Goal: Use online tool/utility: Utilize a website feature to perform a specific function

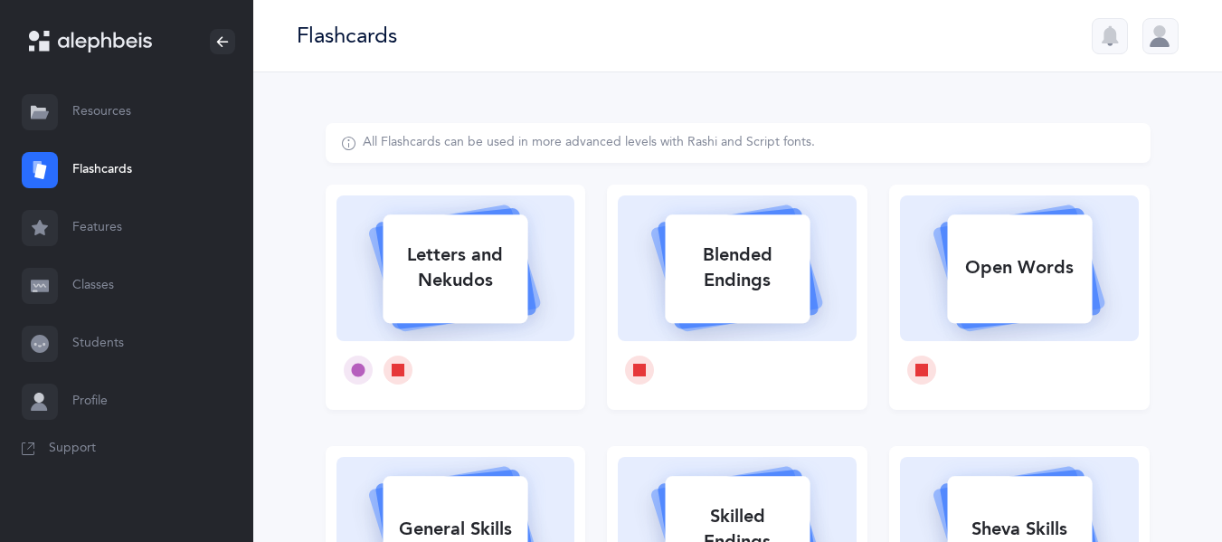
click at [474, 290] on div "Letters and Nekudos" at bounding box center [455, 268] width 145 height 72
select select
select select "single"
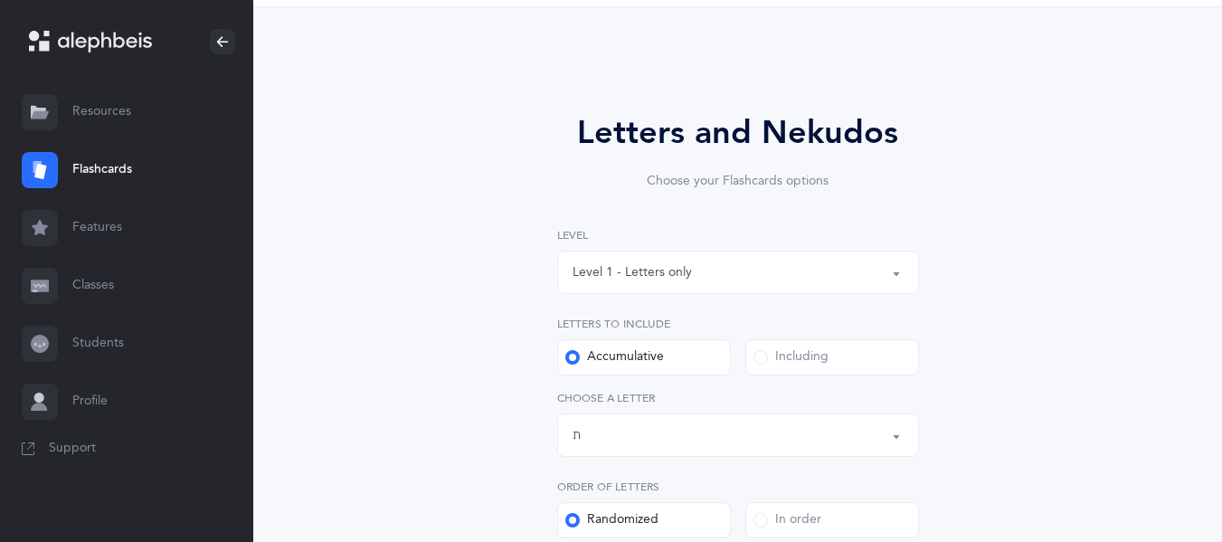
scroll to position [128, 0]
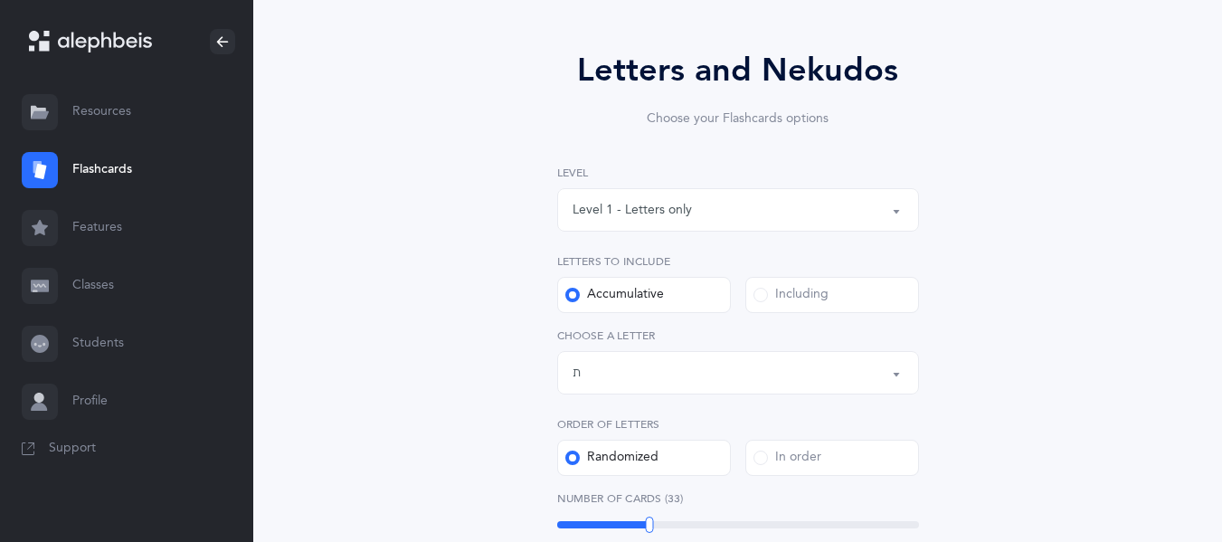
click at [654, 366] on div "Letters up until: ת" at bounding box center [738, 372] width 331 height 31
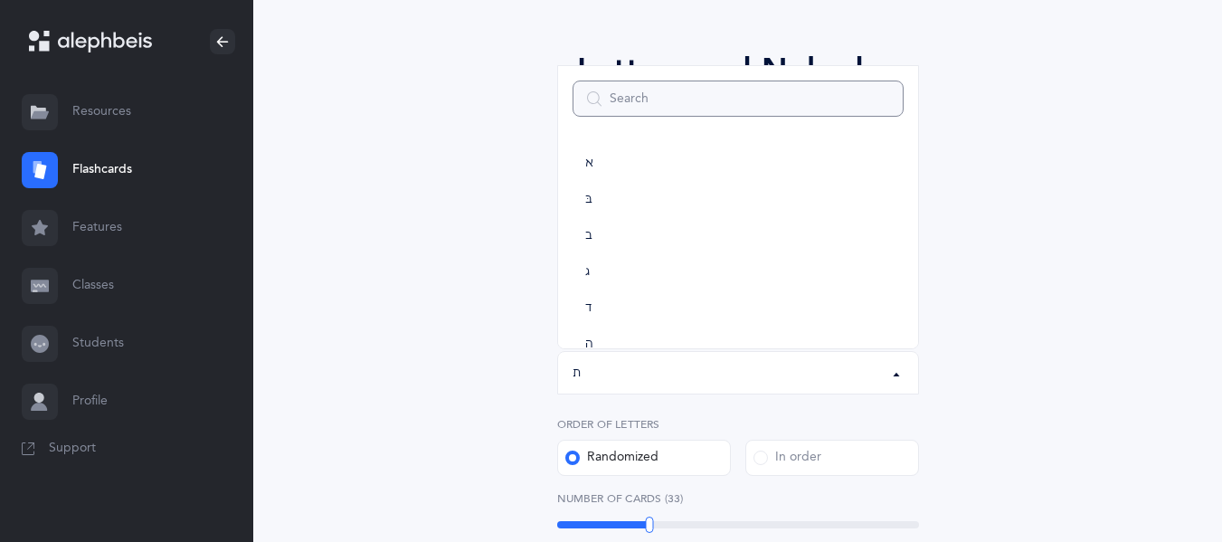
scroll to position [0, 0]
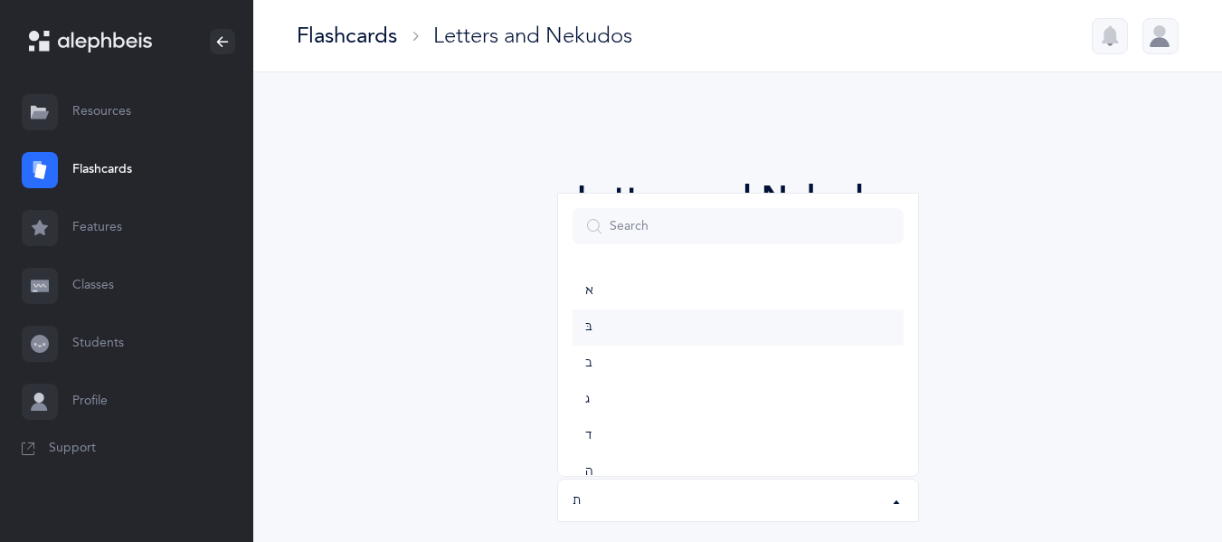
click at [636, 330] on link "בּ" at bounding box center [738, 327] width 331 height 36
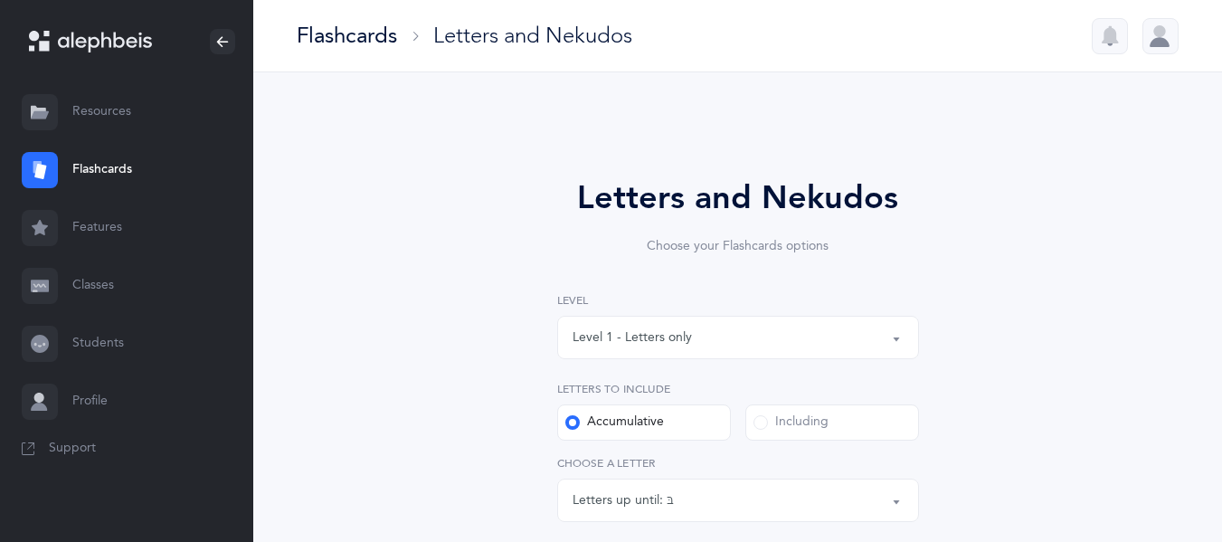
click at [628, 419] on div "Accumulative" at bounding box center [614, 422] width 99 height 18
click at [0, 0] on input "Accumulative" at bounding box center [0, 0] width 0 height 0
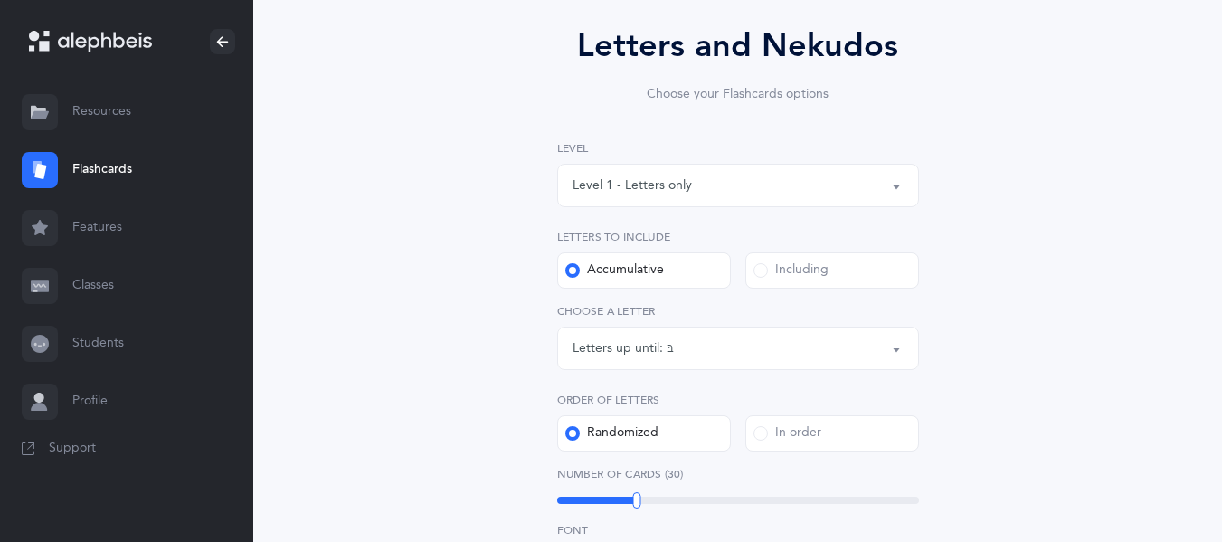
scroll to position [158, 0]
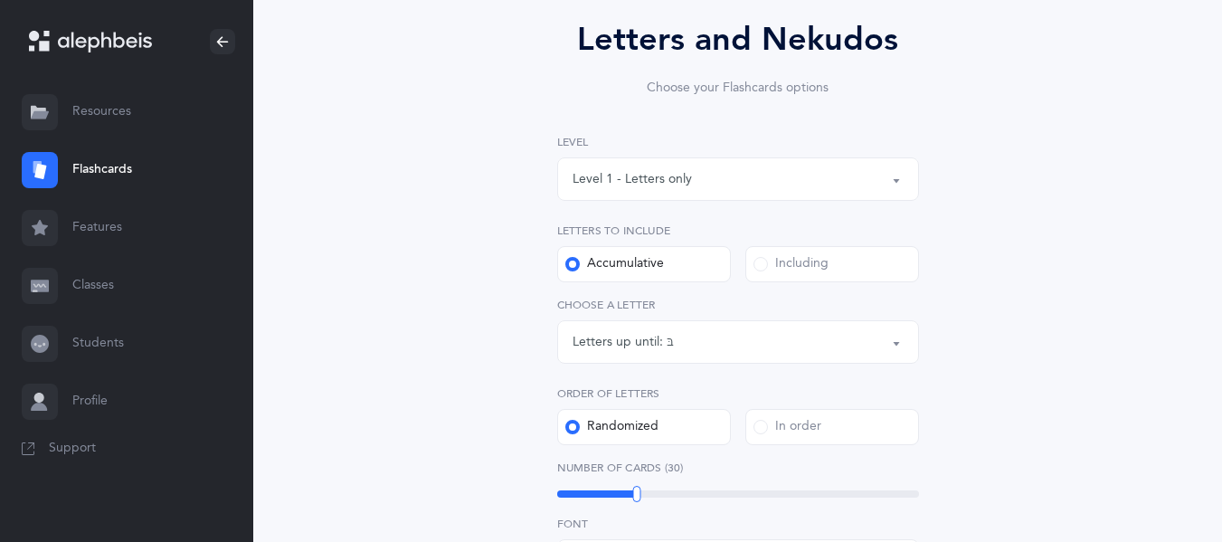
click at [613, 349] on div "Letters up until:" at bounding box center [620, 342] width 94 height 19
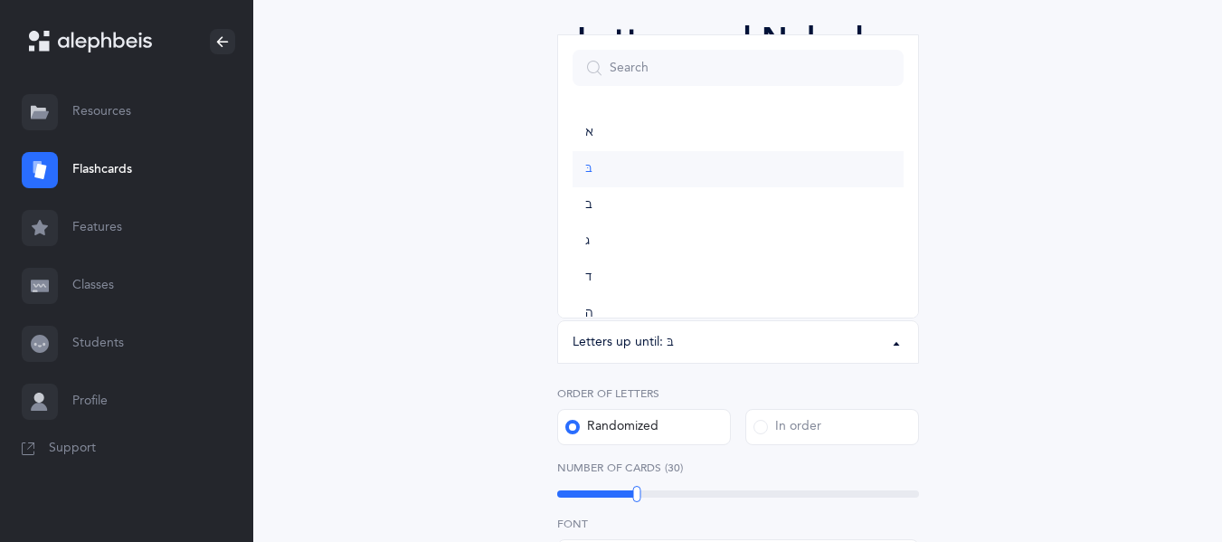
click at [605, 163] on link "בּ" at bounding box center [738, 169] width 331 height 36
select select "81"
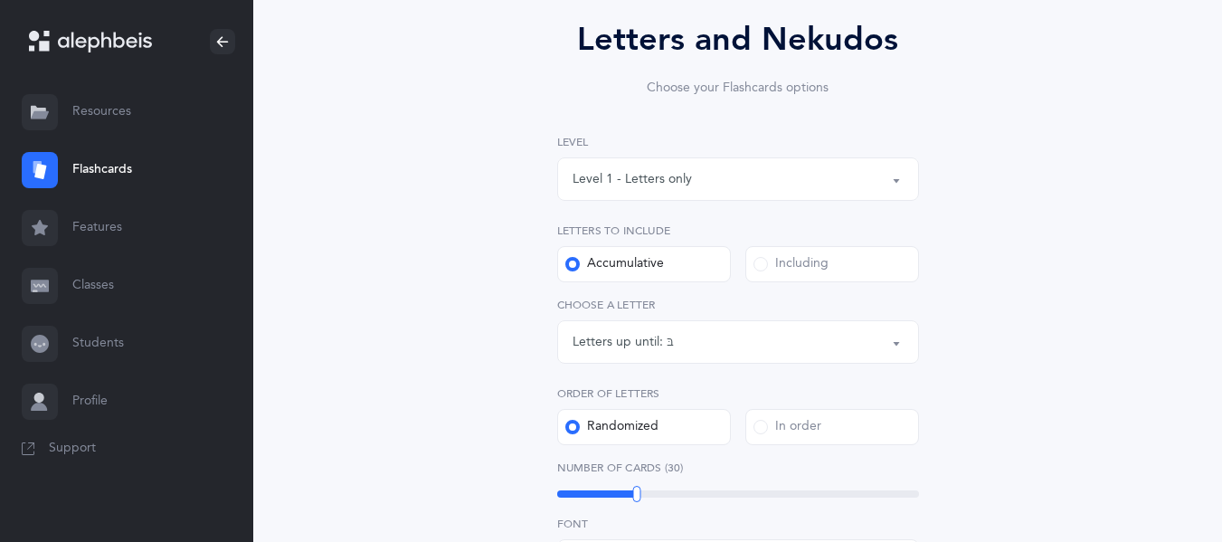
click at [799, 268] on div "Including" at bounding box center [791, 264] width 75 height 18
click at [0, 0] on input "Including" at bounding box center [0, 0] width 0 height 0
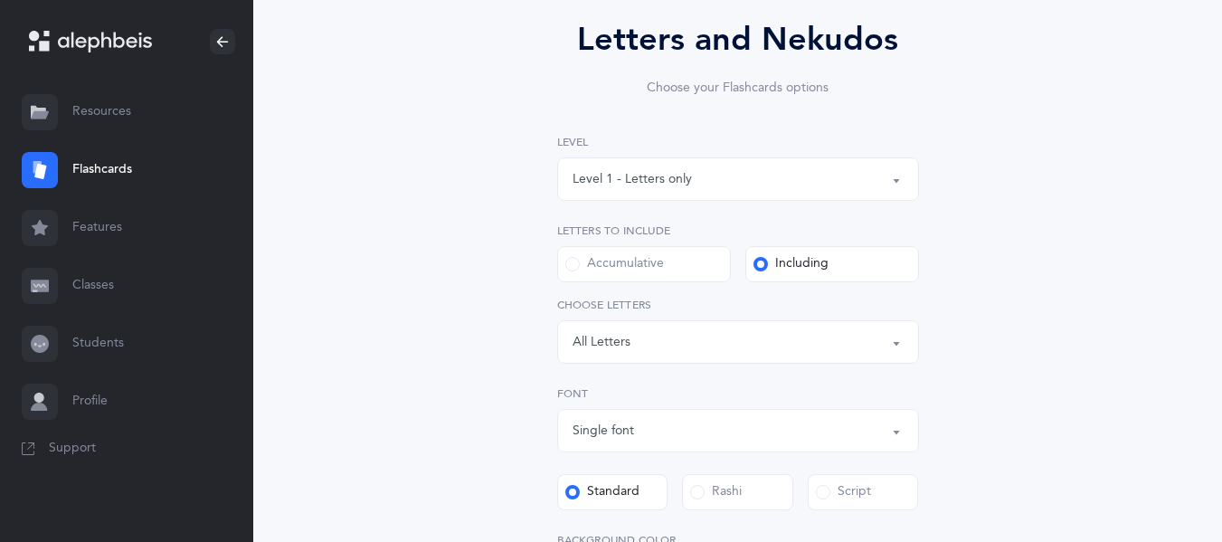
click at [627, 346] on div "All Letters" at bounding box center [602, 342] width 58 height 19
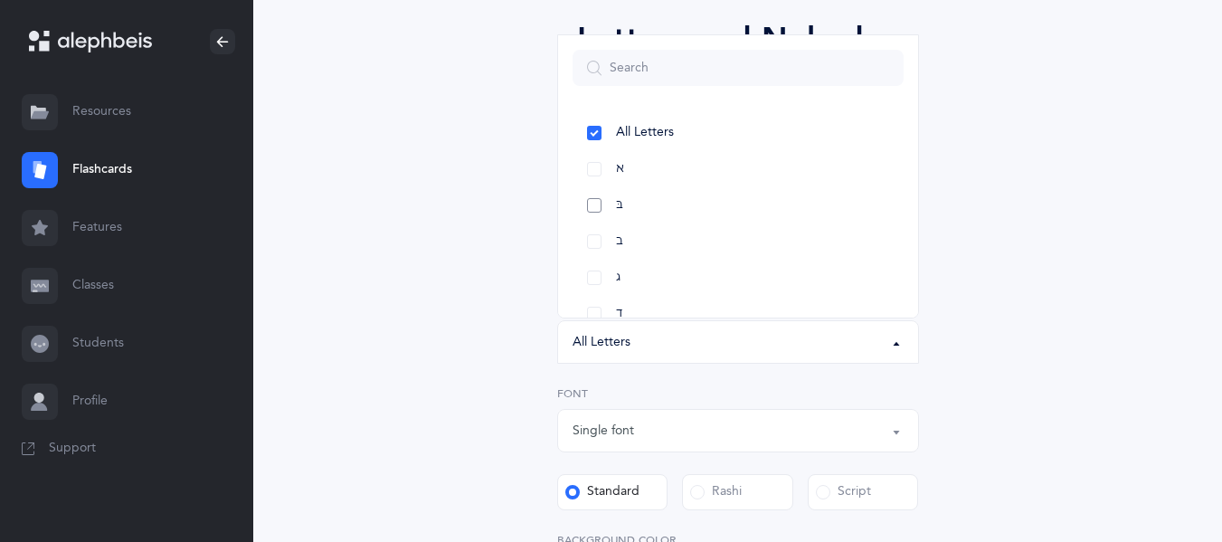
click at [596, 211] on link "בּ" at bounding box center [738, 205] width 331 height 36
select select "81"
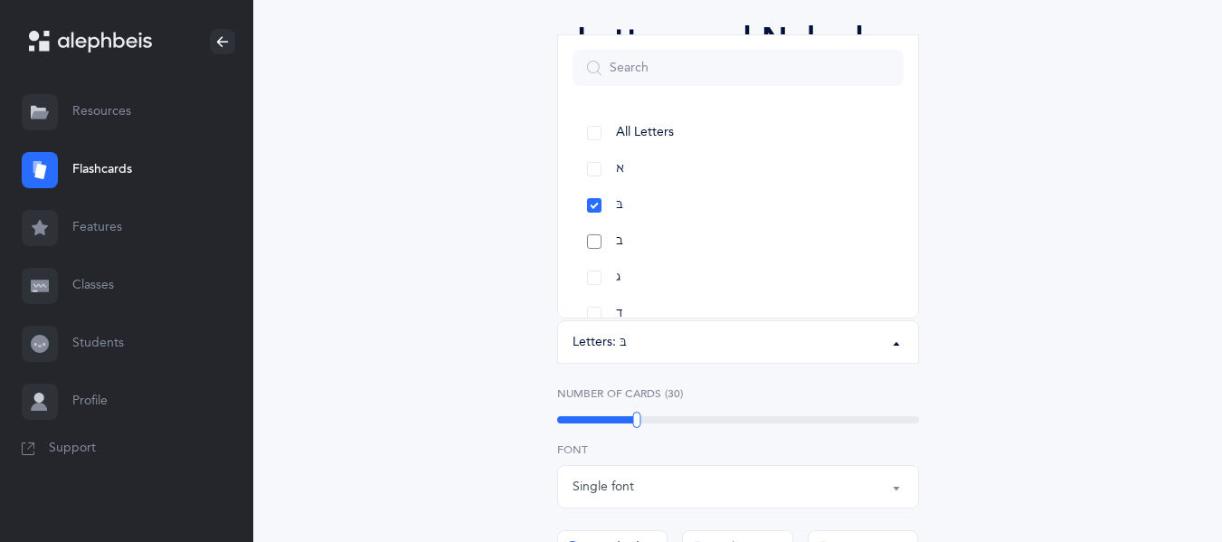
click at [599, 234] on link "ב" at bounding box center [738, 241] width 331 height 36
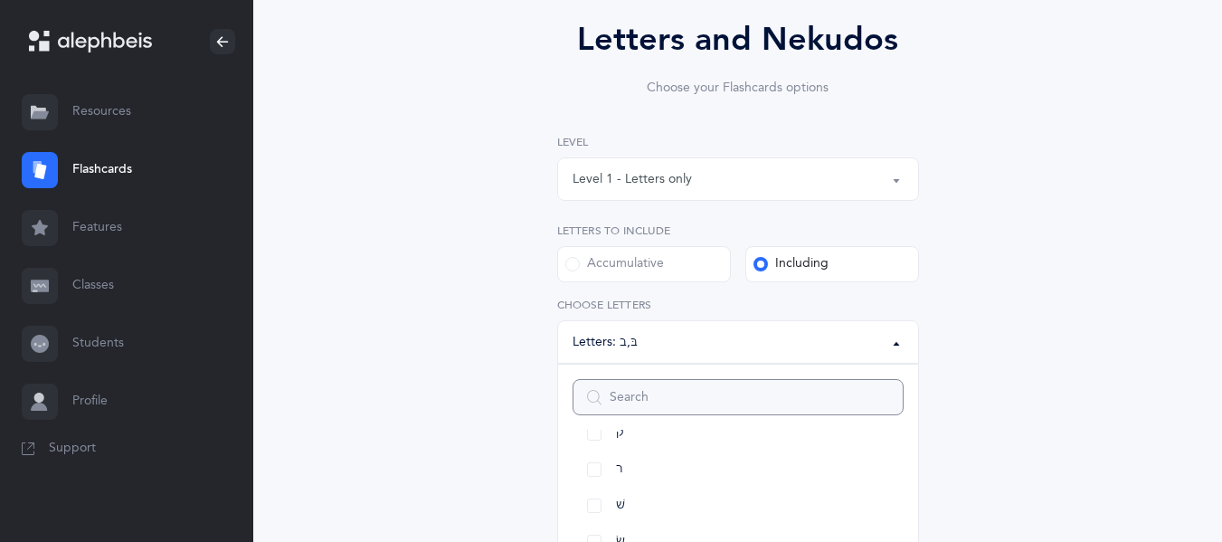
scroll to position [659, 0]
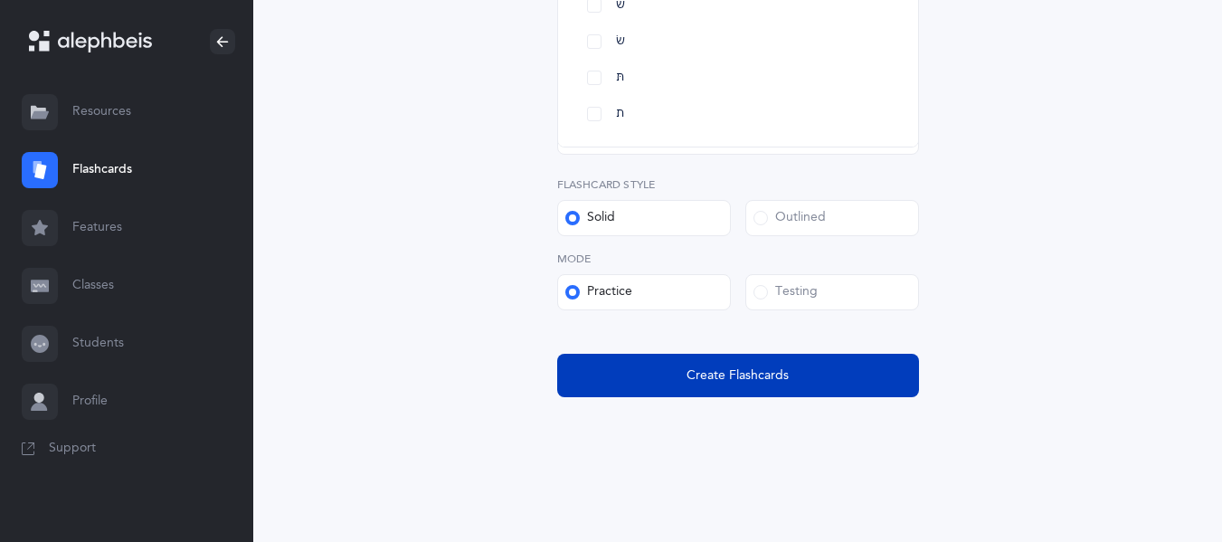
click at [700, 382] on span "Create Flashcards" at bounding box center [738, 375] width 102 height 19
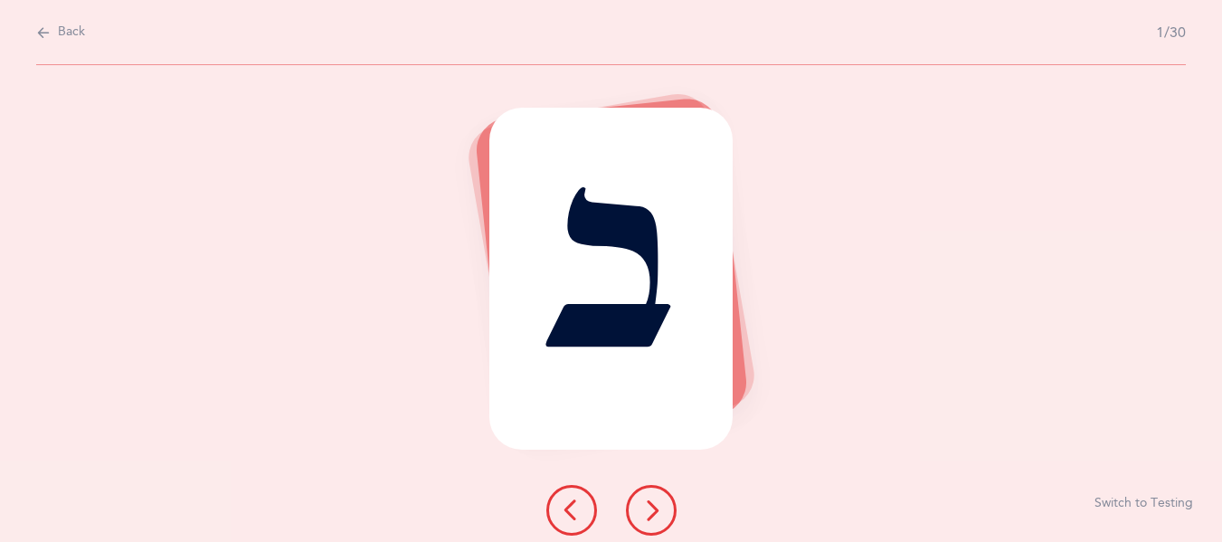
scroll to position [0, 0]
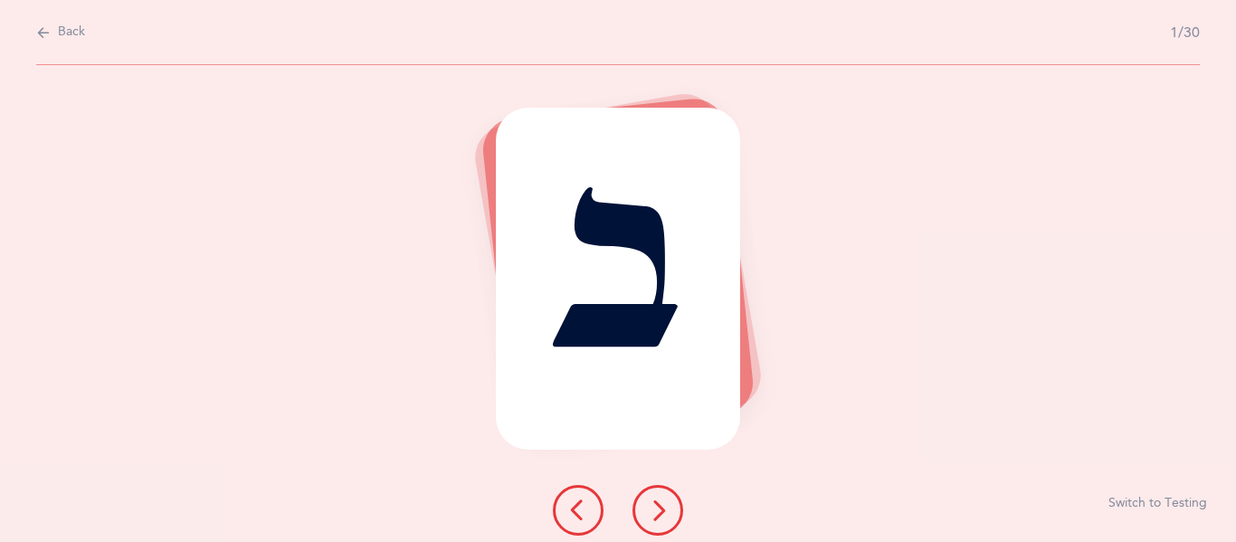
click at [647, 506] on icon at bounding box center [658, 510] width 22 height 22
click at [658, 513] on icon at bounding box center [658, 510] width 22 height 22
click at [577, 508] on icon at bounding box center [578, 510] width 22 height 22
click at [664, 512] on icon at bounding box center [658, 510] width 22 height 22
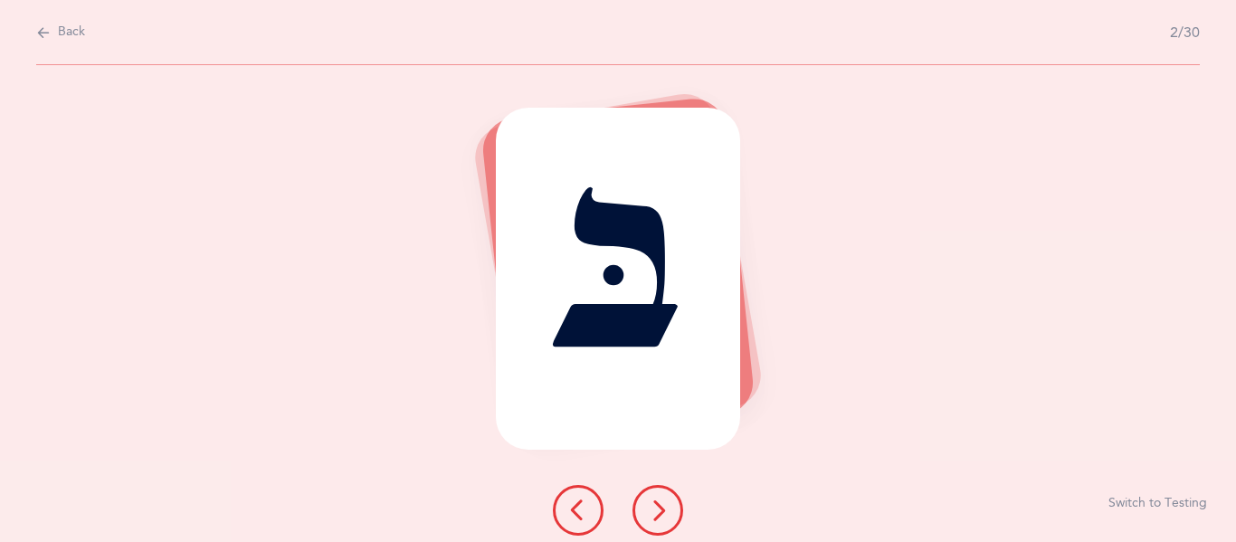
click at [664, 512] on icon at bounding box center [658, 510] width 22 height 22
click at [665, 514] on icon at bounding box center [658, 510] width 22 height 22
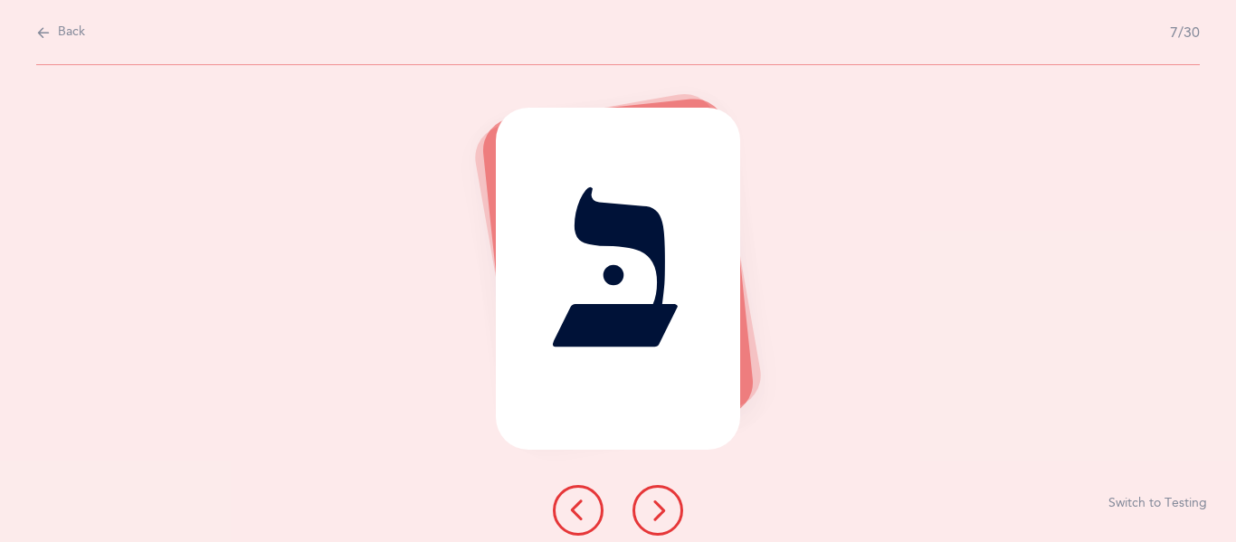
click at [665, 514] on icon at bounding box center [658, 510] width 22 height 22
click at [667, 516] on icon at bounding box center [658, 510] width 22 height 22
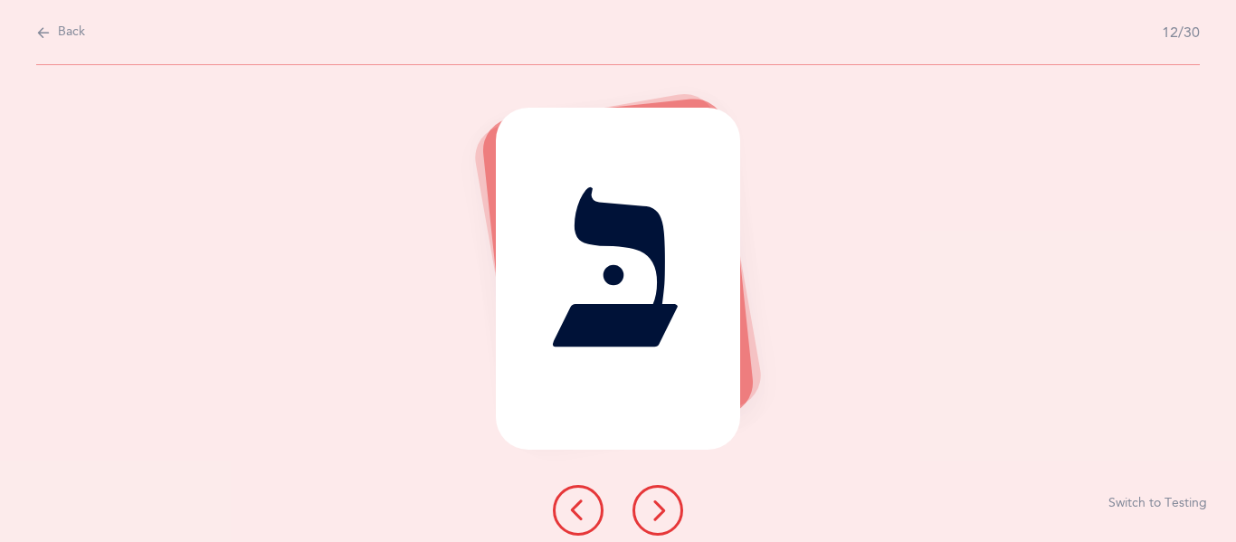
click at [667, 517] on icon at bounding box center [658, 510] width 22 height 22
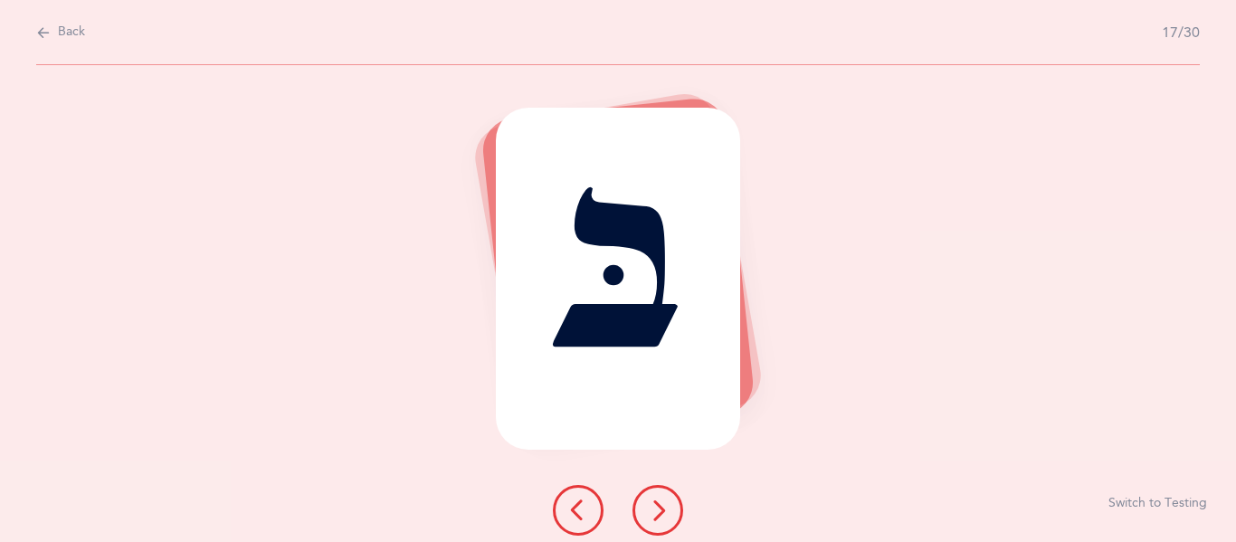
click at [667, 517] on icon at bounding box center [658, 510] width 22 height 22
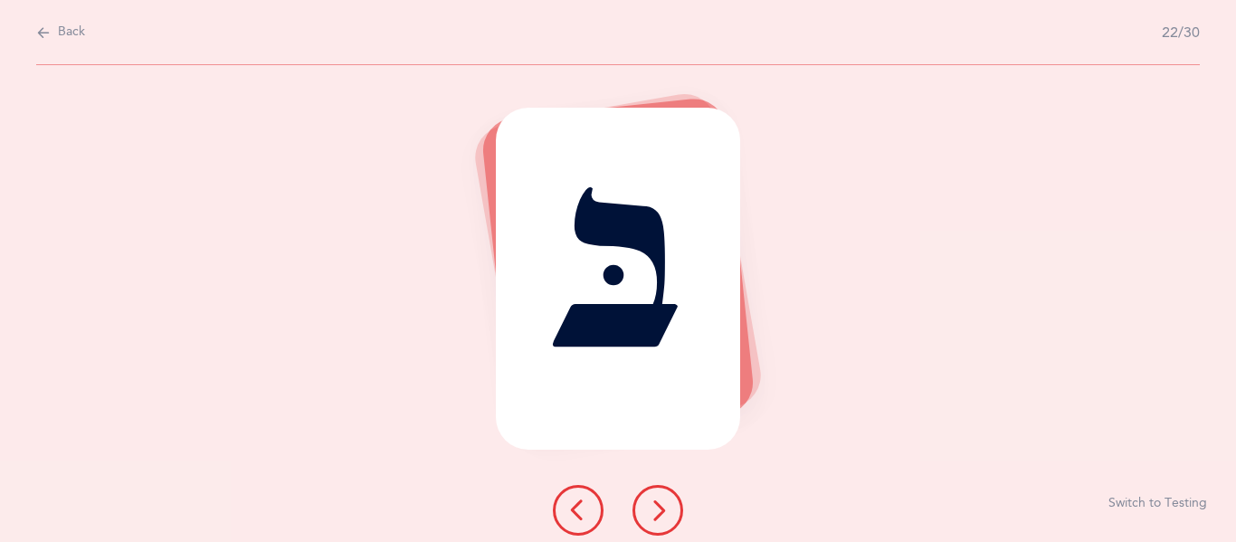
click at [667, 517] on icon at bounding box center [658, 510] width 22 height 22
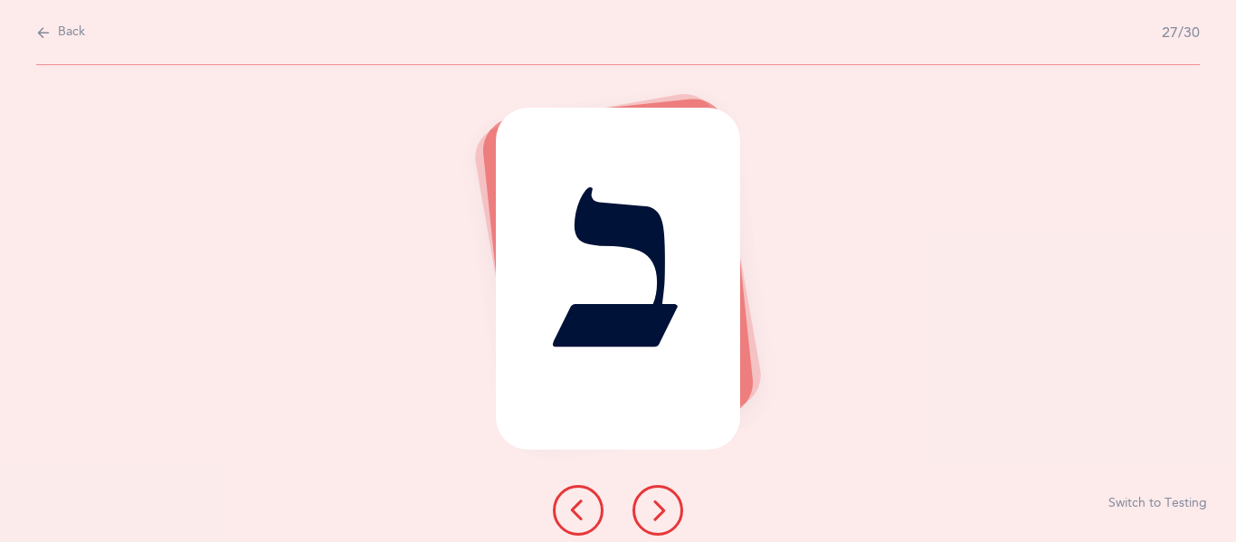
click at [667, 517] on icon at bounding box center [658, 510] width 22 height 22
click at [69, 33] on span "Back" at bounding box center [71, 33] width 27 height 18
select select "81"
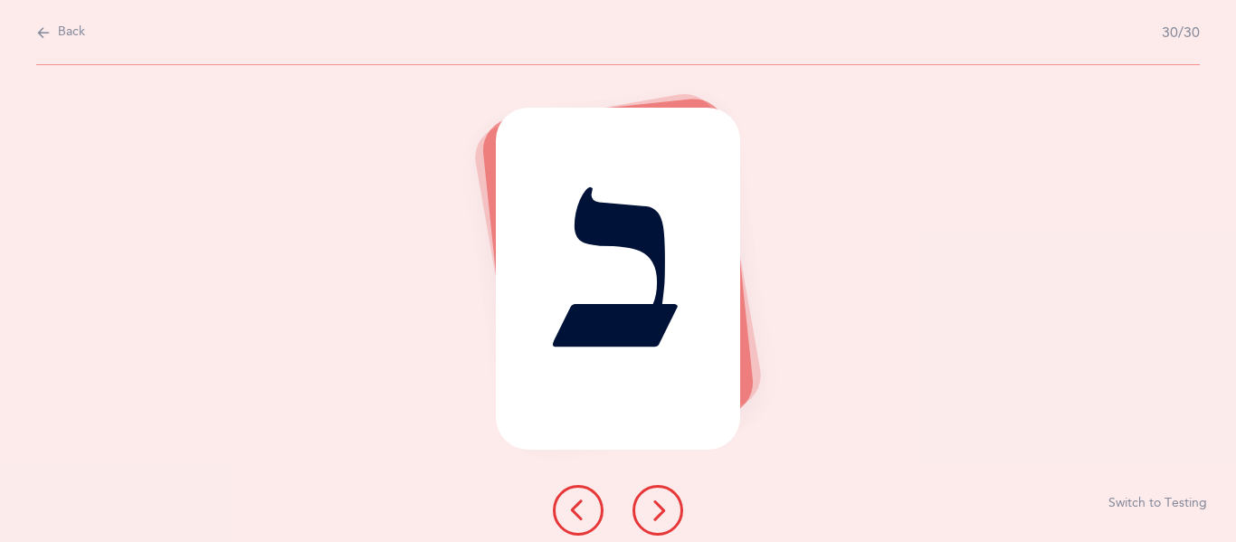
select select "single"
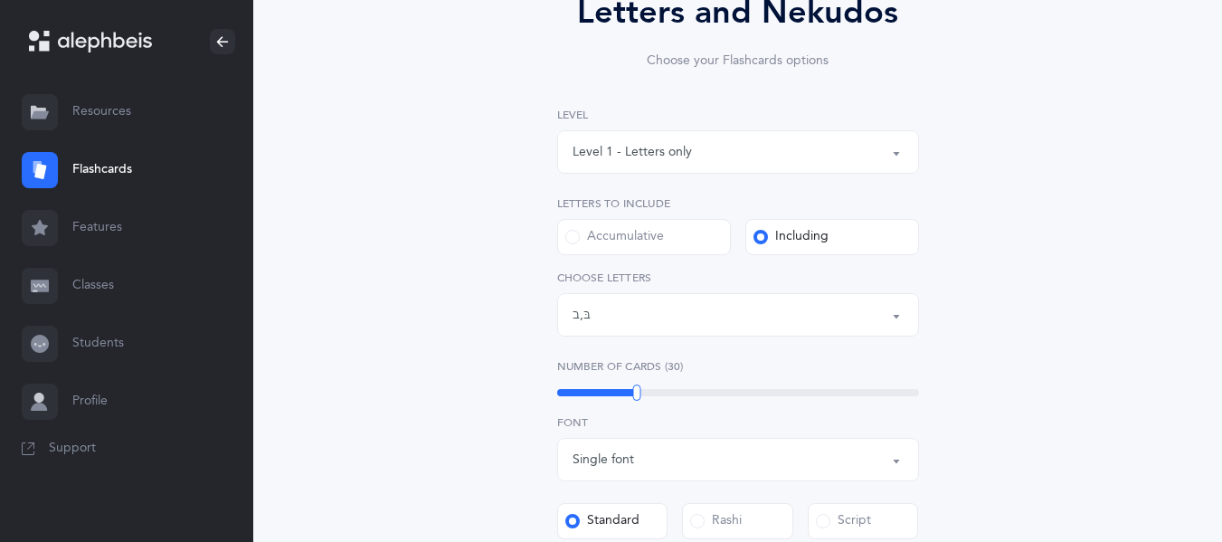
scroll to position [189, 0]
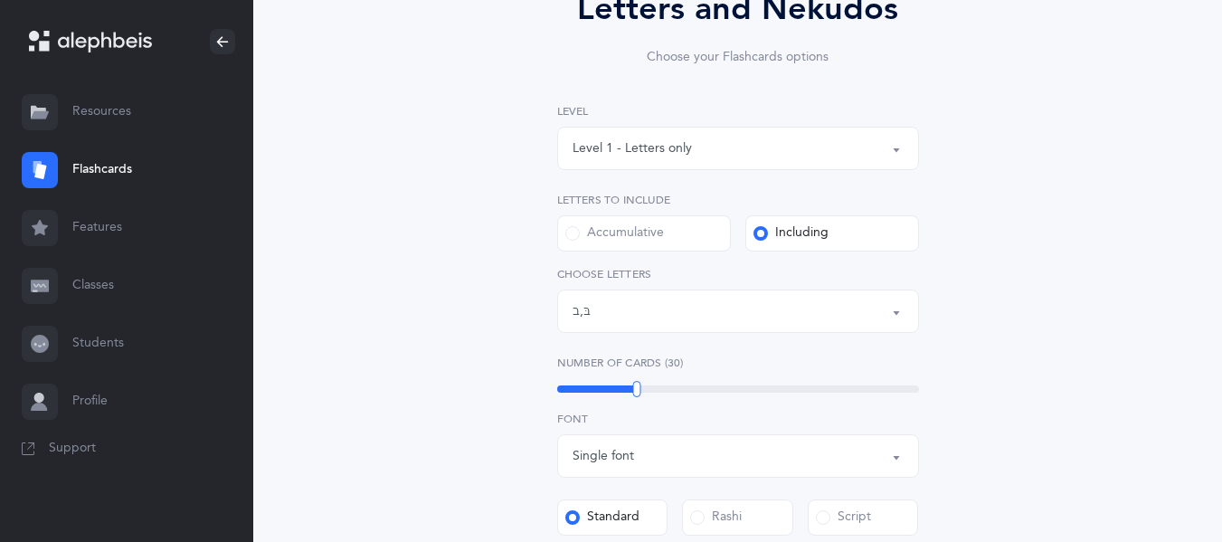
click at [717, 329] on button "Letters: בּ , ב" at bounding box center [738, 311] width 362 height 43
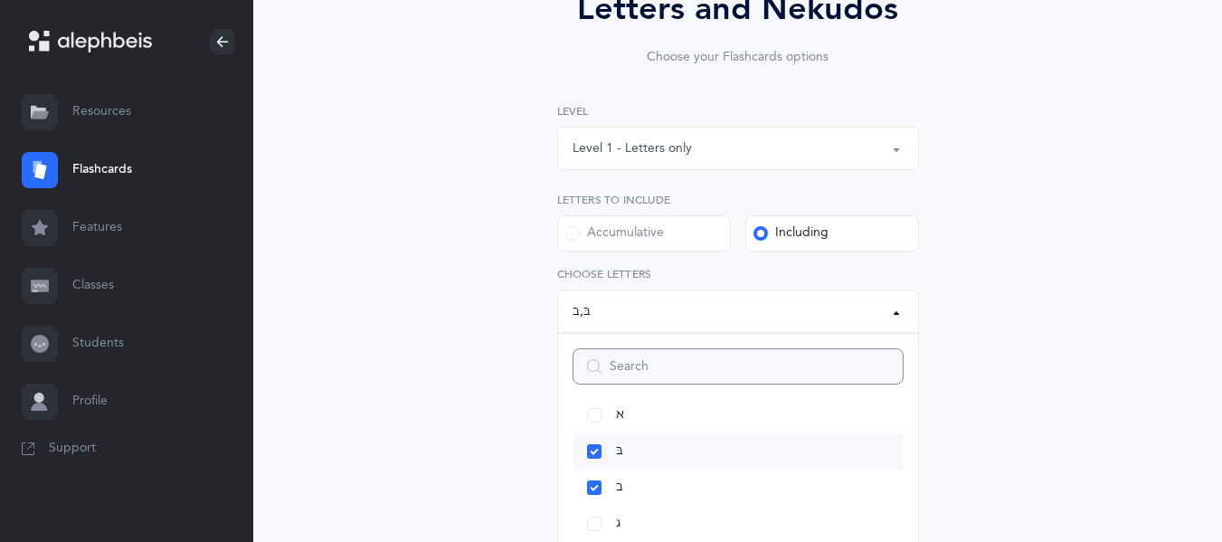
scroll to position [52, 0]
click at [594, 457] on link "בּ" at bounding box center [738, 451] width 331 height 36
select select "2"
click at [598, 484] on link "ב" at bounding box center [738, 488] width 331 height 36
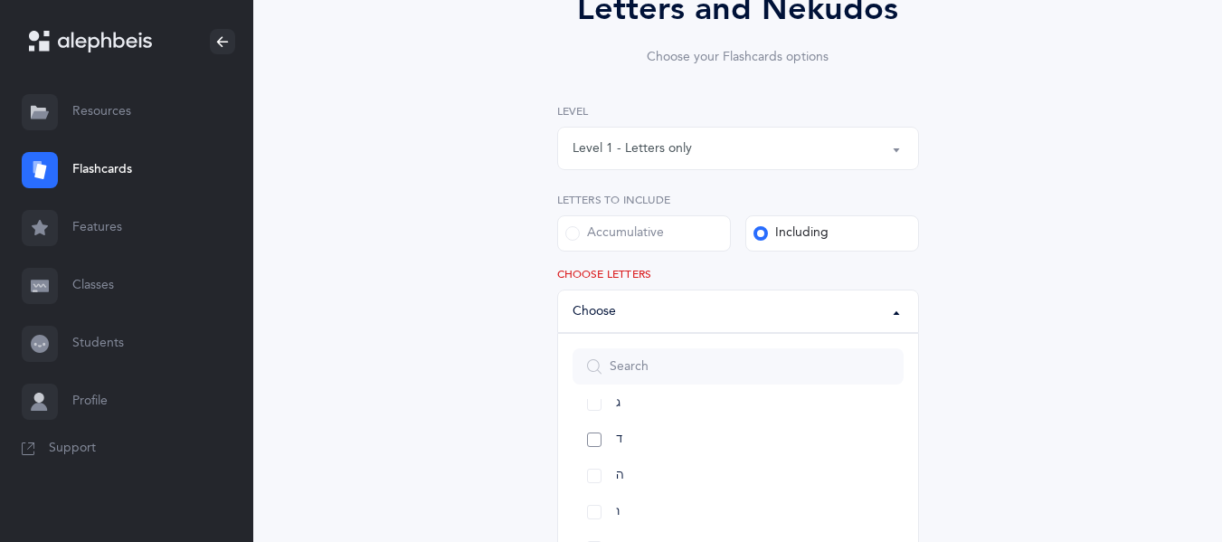
click at [625, 440] on link "ד" at bounding box center [738, 440] width 331 height 36
select select "4"
click at [591, 479] on link "ה" at bounding box center [738, 476] width 331 height 36
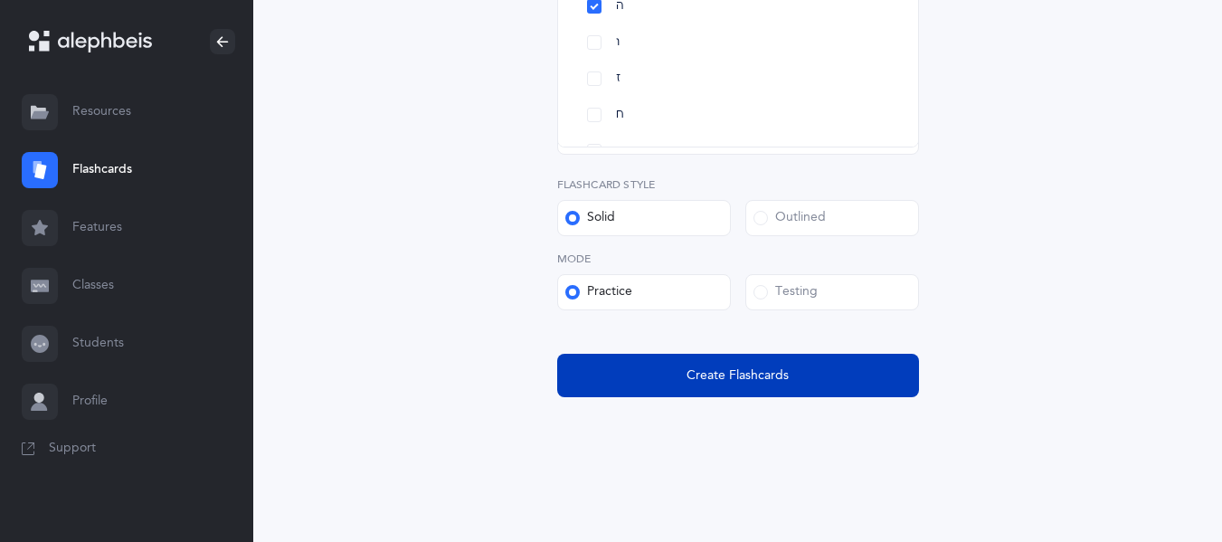
click at [812, 367] on button "Create Flashcards" at bounding box center [738, 375] width 362 height 43
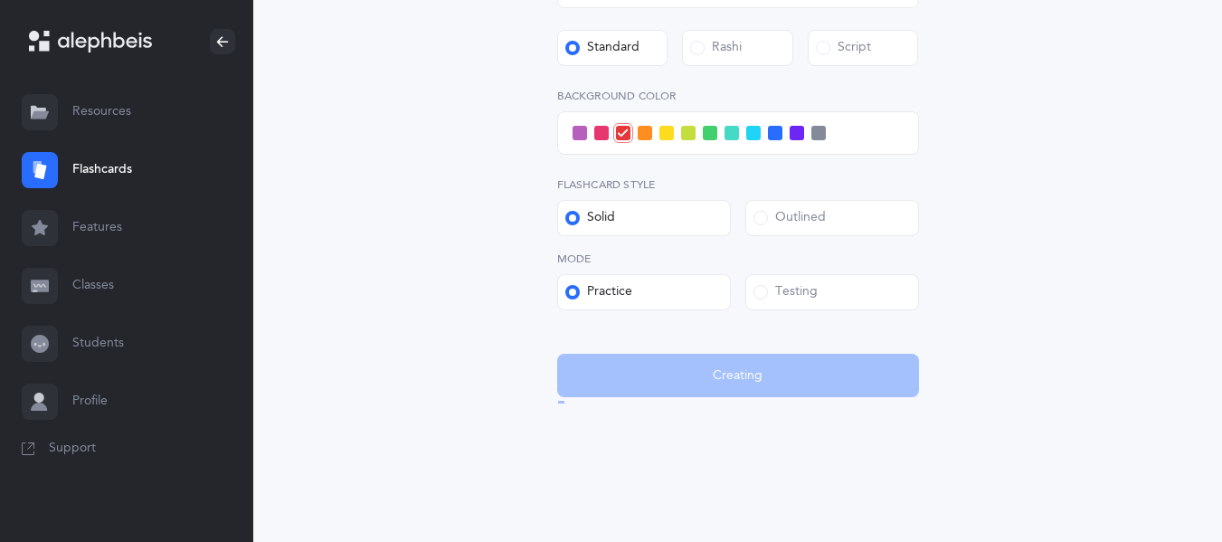
scroll to position [0, 0]
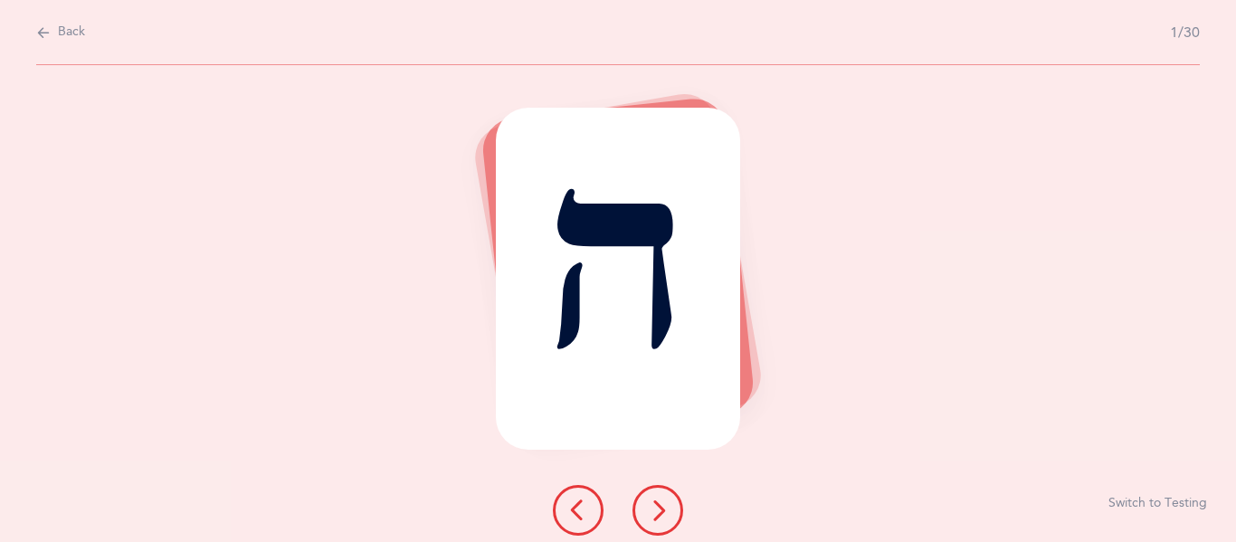
click at [667, 509] on icon at bounding box center [658, 510] width 22 height 22
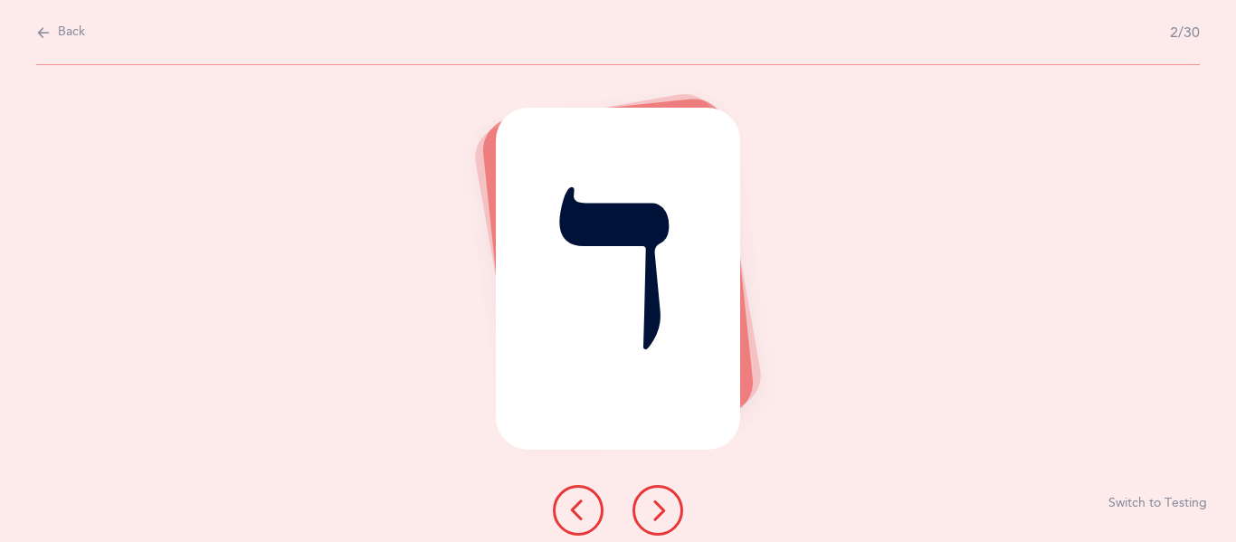
click at [649, 530] on button at bounding box center [657, 510] width 51 height 51
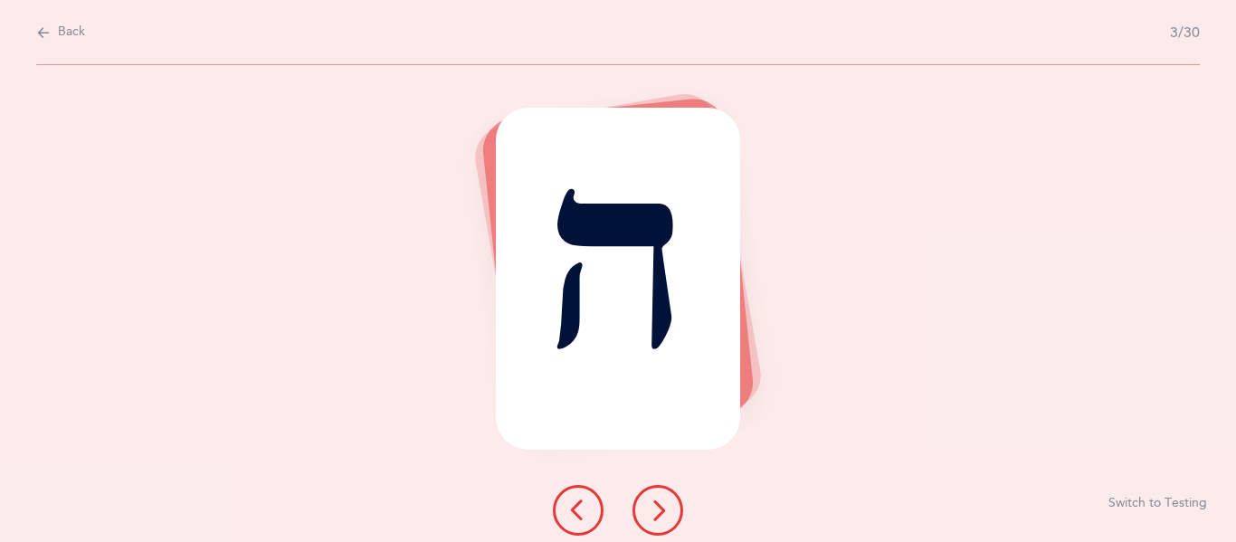
click at [594, 518] on button at bounding box center [578, 510] width 51 height 51
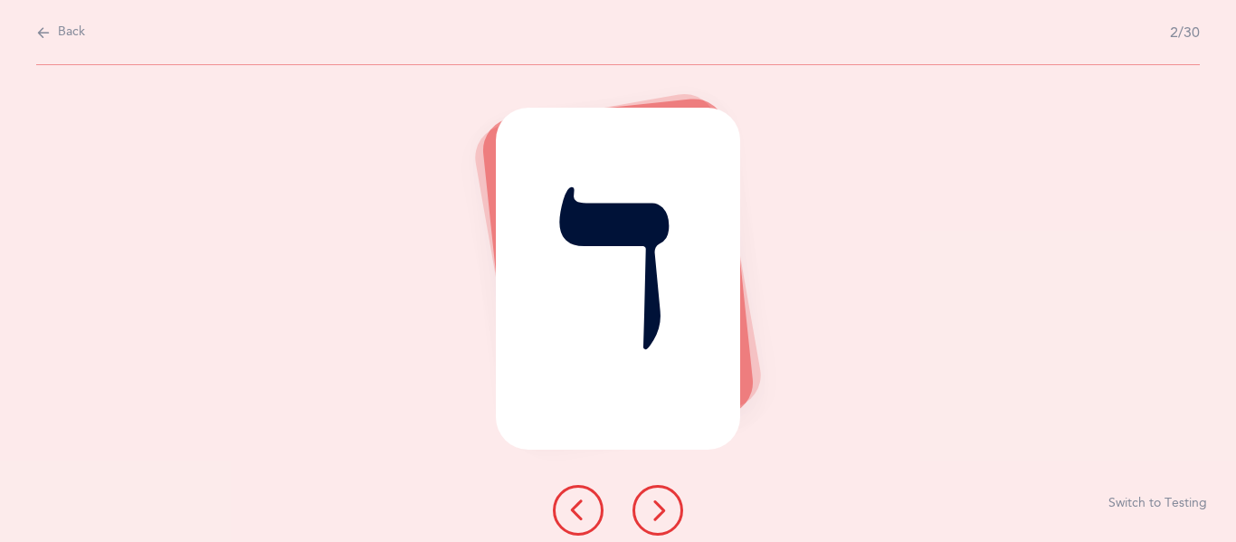
click at [583, 508] on icon at bounding box center [578, 510] width 22 height 22
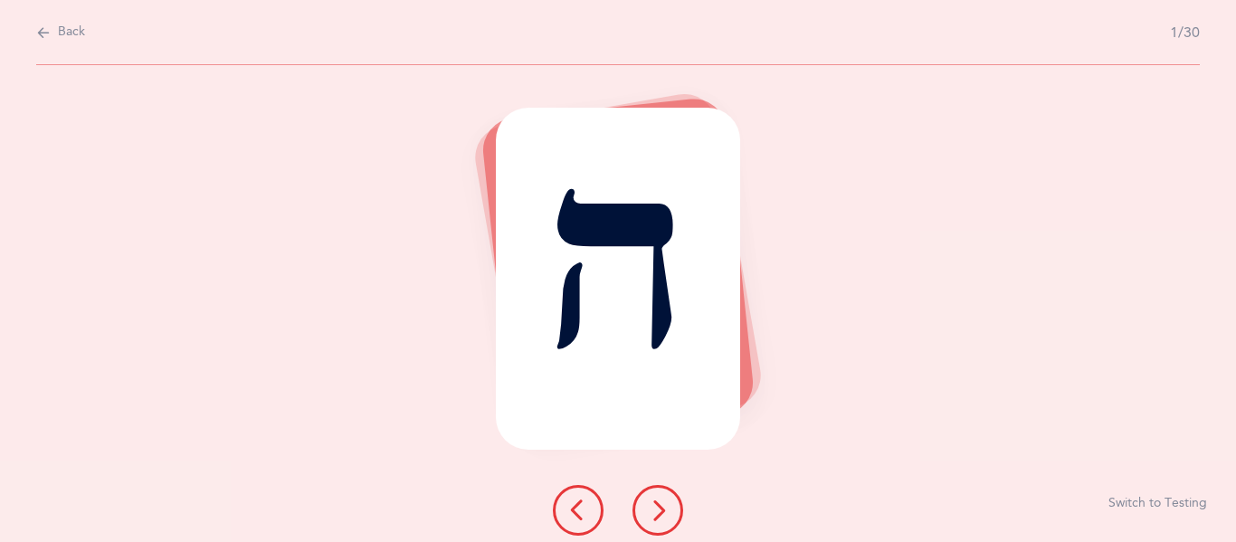
click at [660, 498] on button at bounding box center [657, 510] width 51 height 51
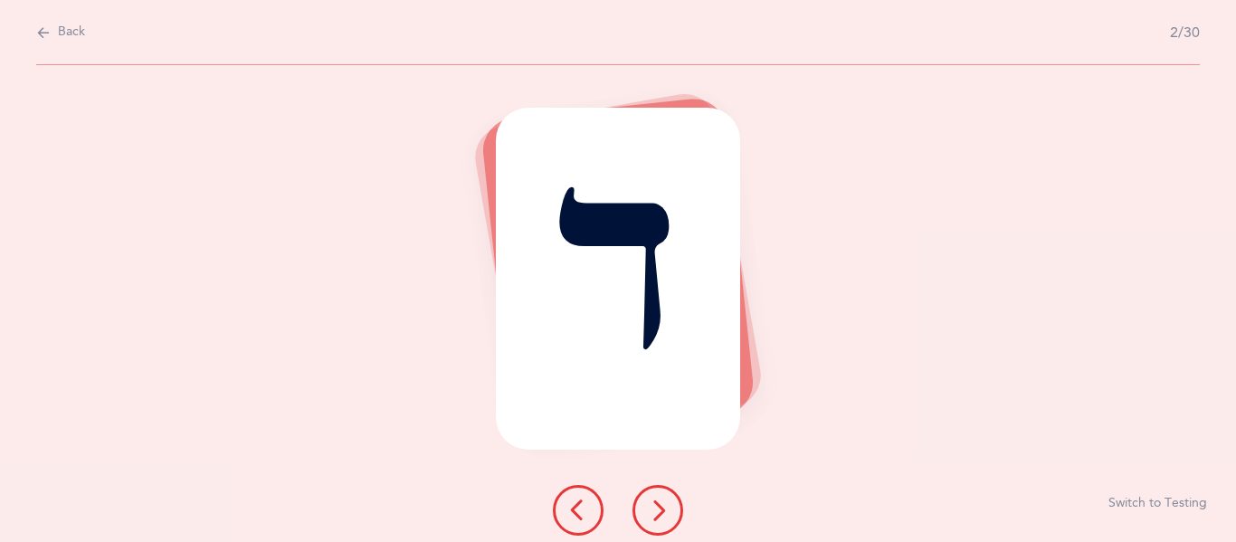
click at [660, 498] on button at bounding box center [657, 510] width 51 height 51
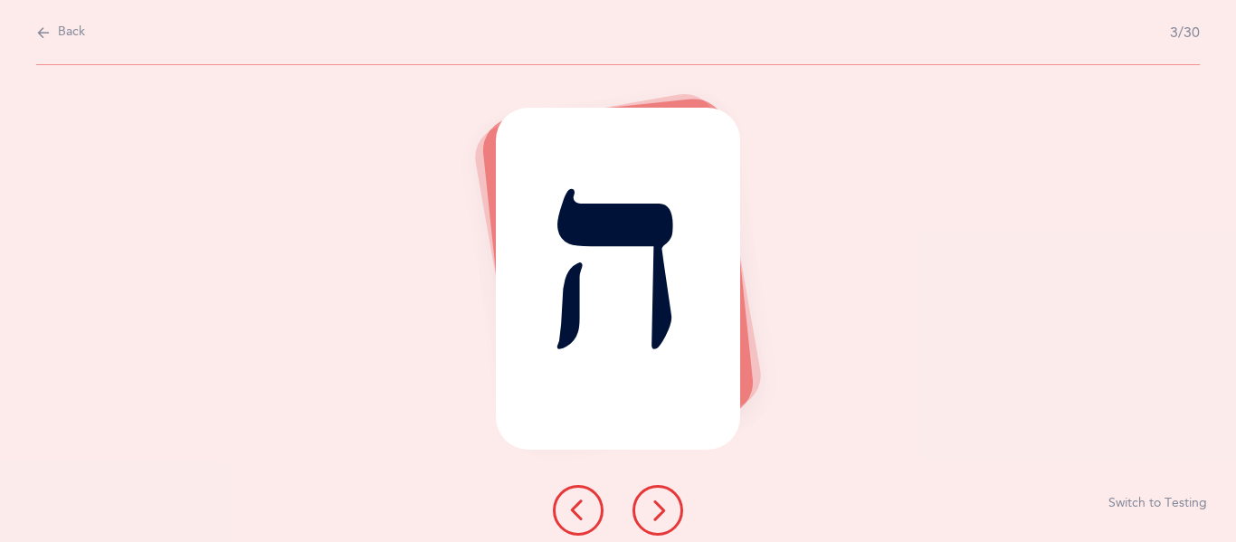
click at [660, 498] on button at bounding box center [657, 510] width 51 height 51
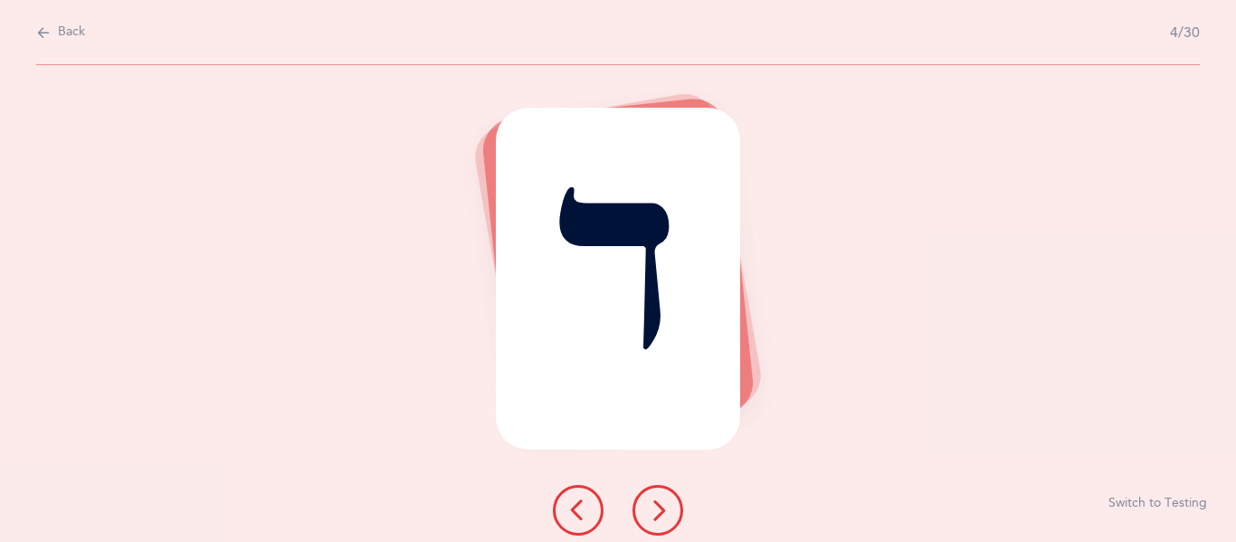
click at [660, 498] on button at bounding box center [657, 510] width 51 height 51
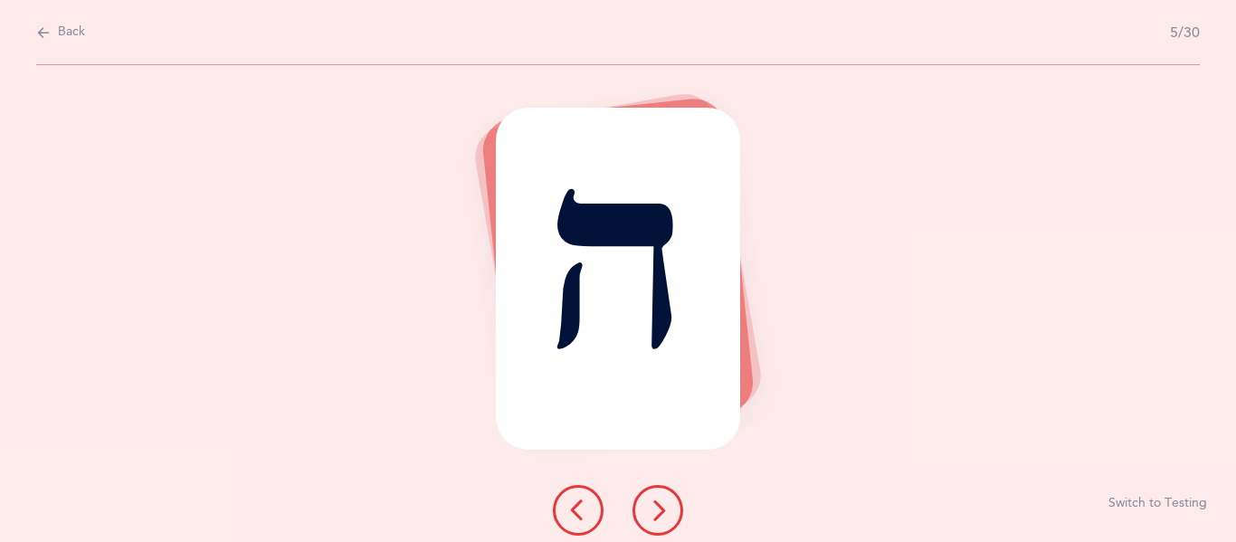
click at [660, 498] on button at bounding box center [657, 510] width 51 height 51
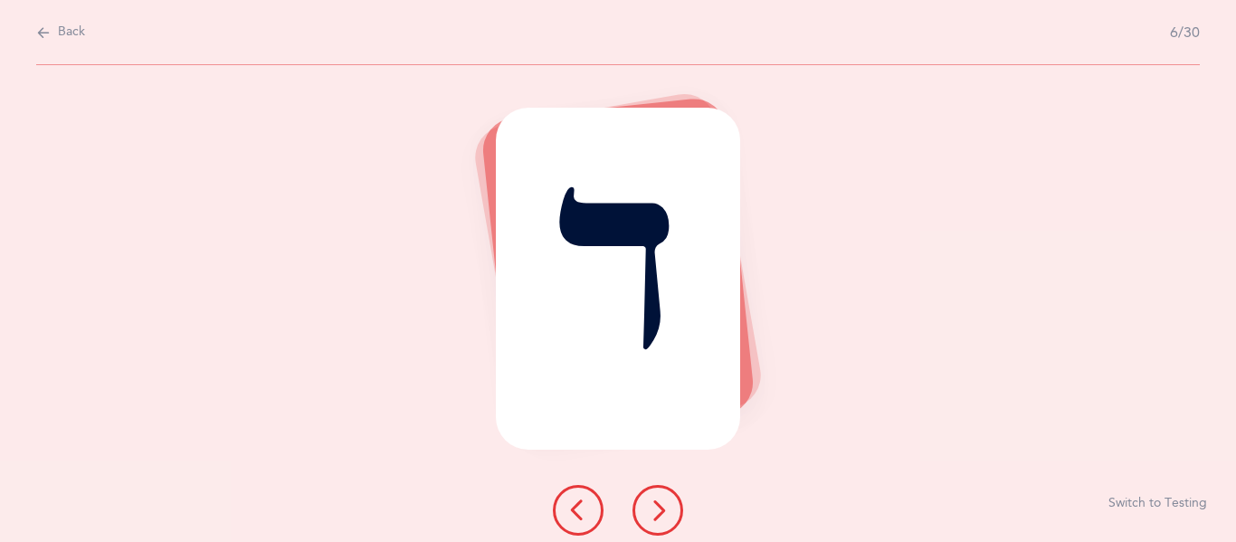
click at [660, 498] on button at bounding box center [657, 510] width 51 height 51
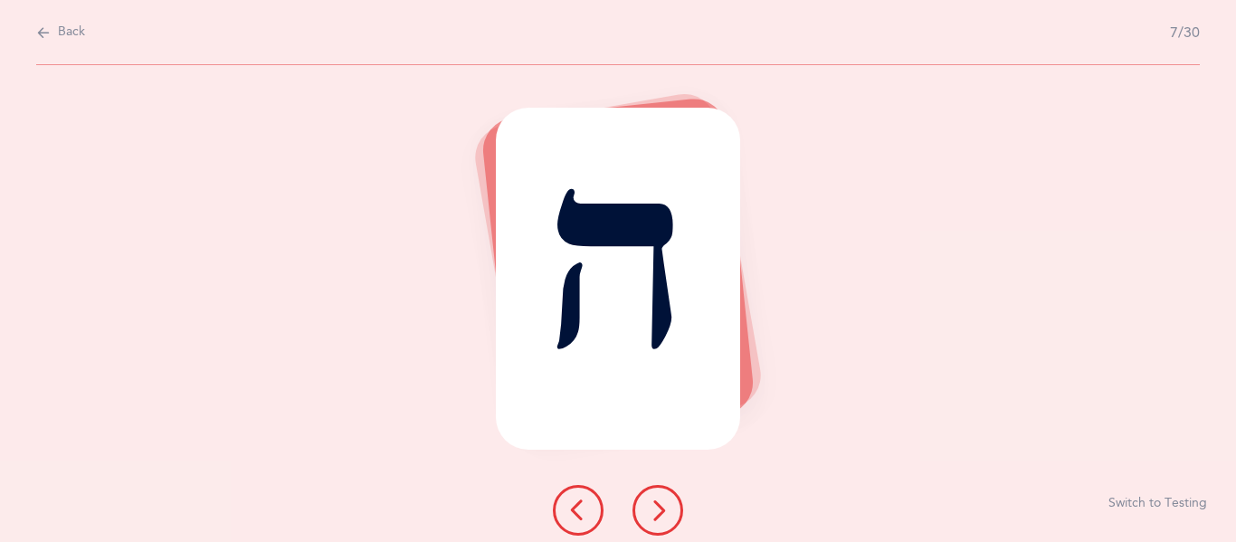
click at [660, 498] on button at bounding box center [657, 510] width 51 height 51
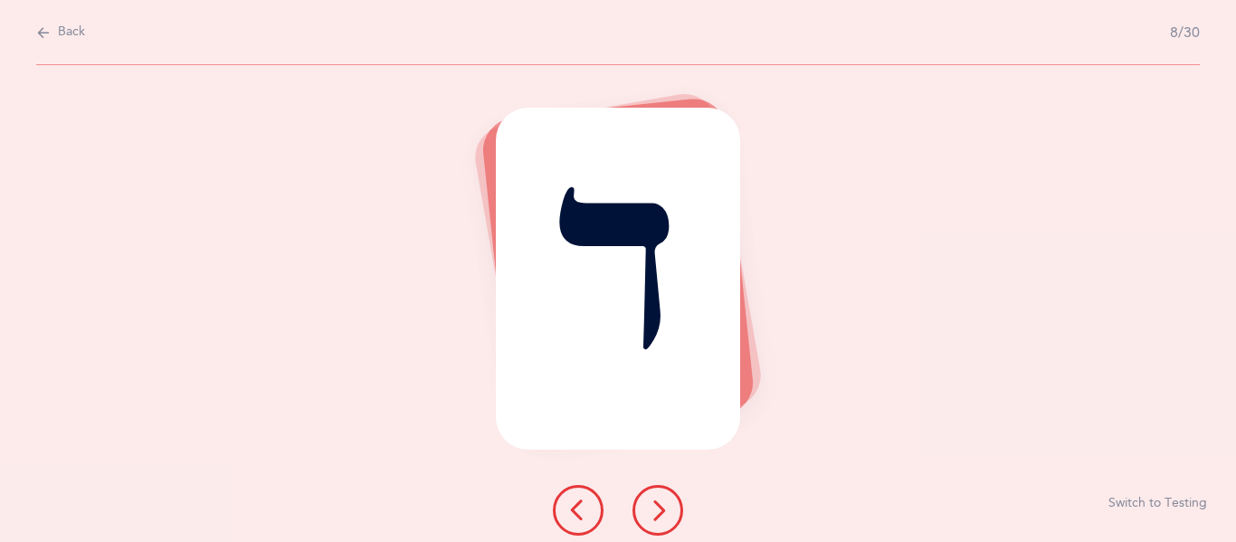
click at [660, 498] on button at bounding box center [657, 510] width 51 height 51
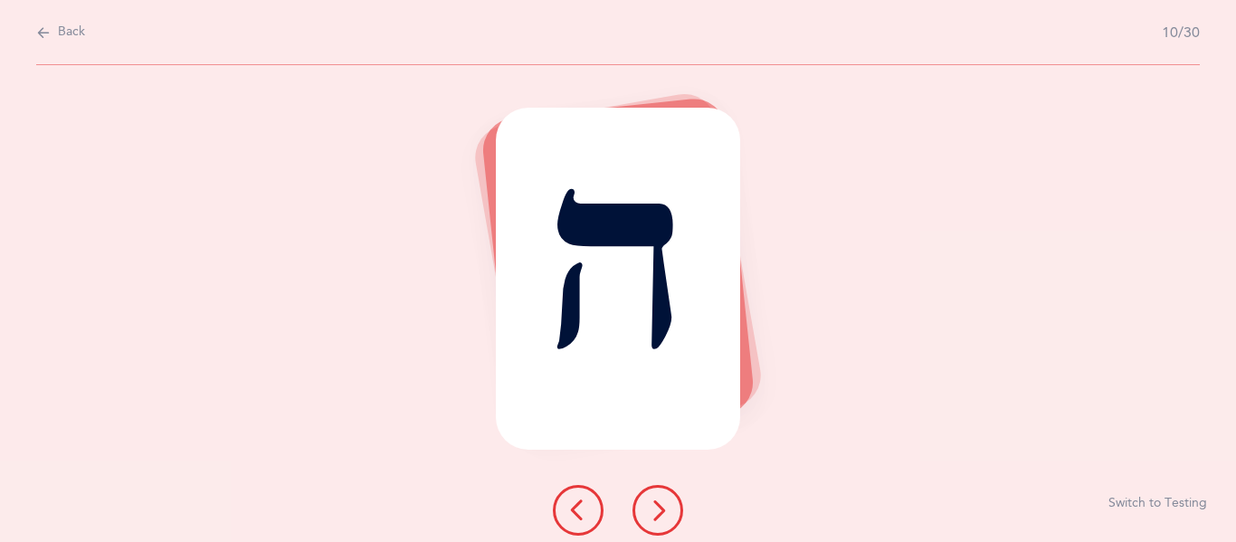
click at [660, 498] on button at bounding box center [657, 510] width 51 height 51
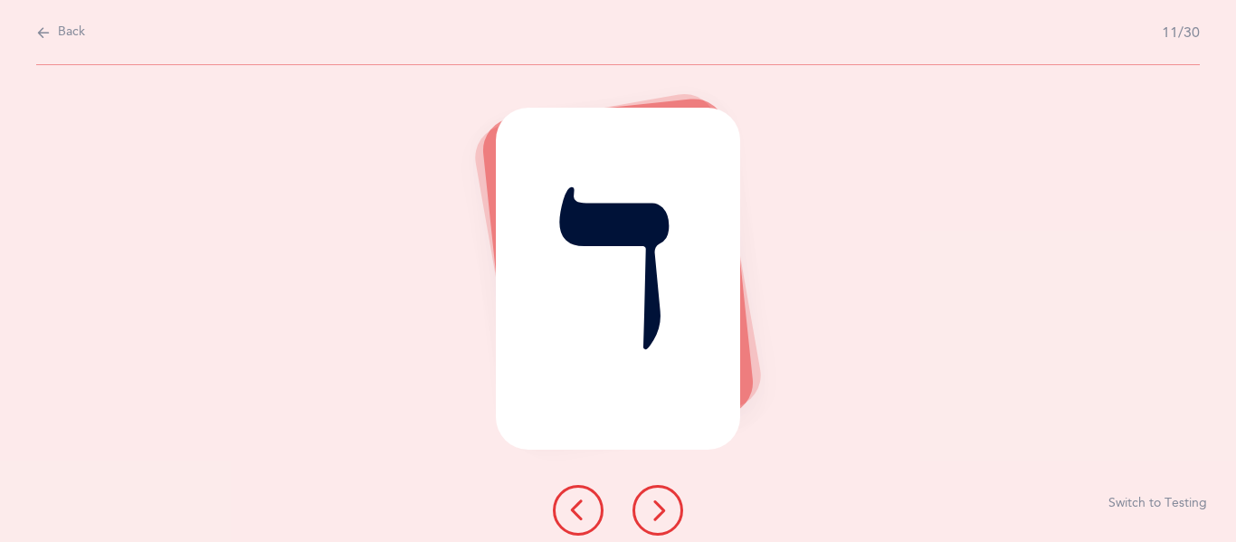
click at [660, 498] on button at bounding box center [657, 510] width 51 height 51
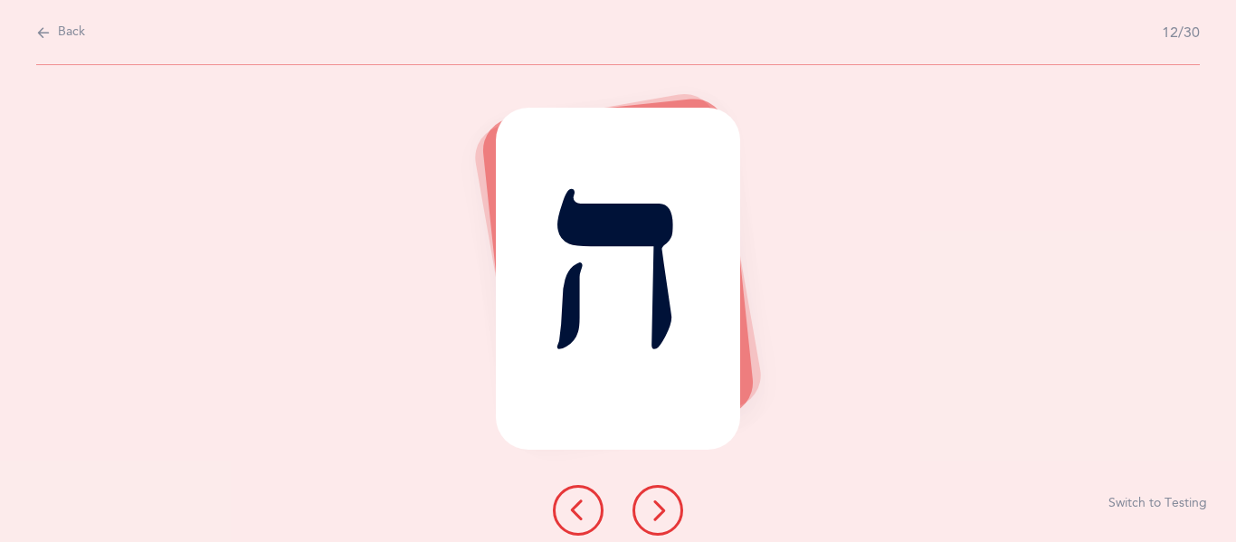
click at [660, 498] on button at bounding box center [657, 510] width 51 height 51
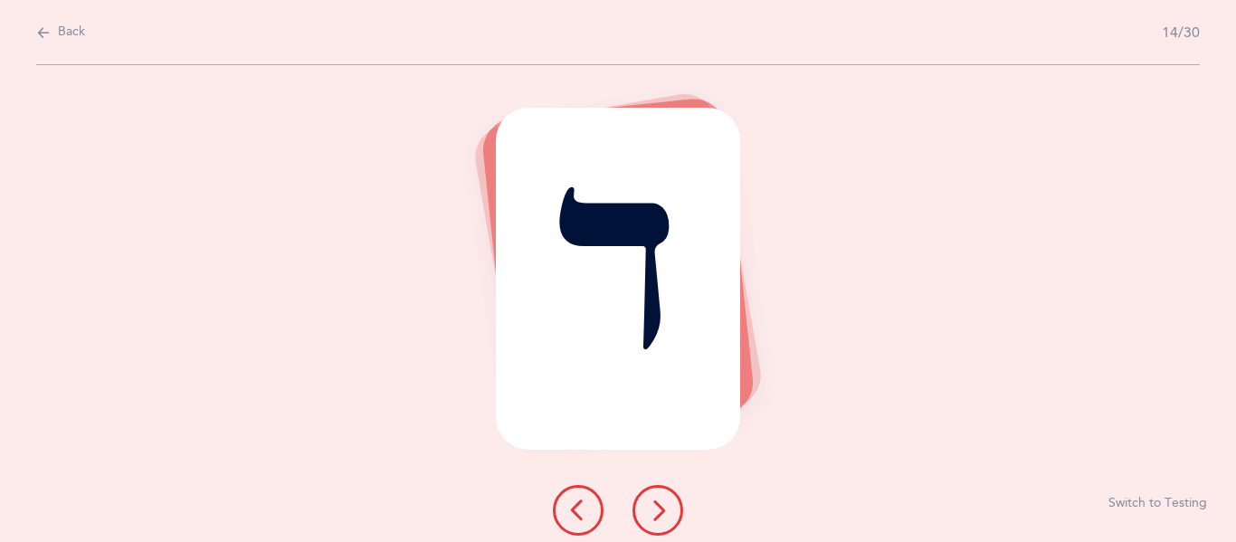
click at [660, 498] on button at bounding box center [657, 510] width 51 height 51
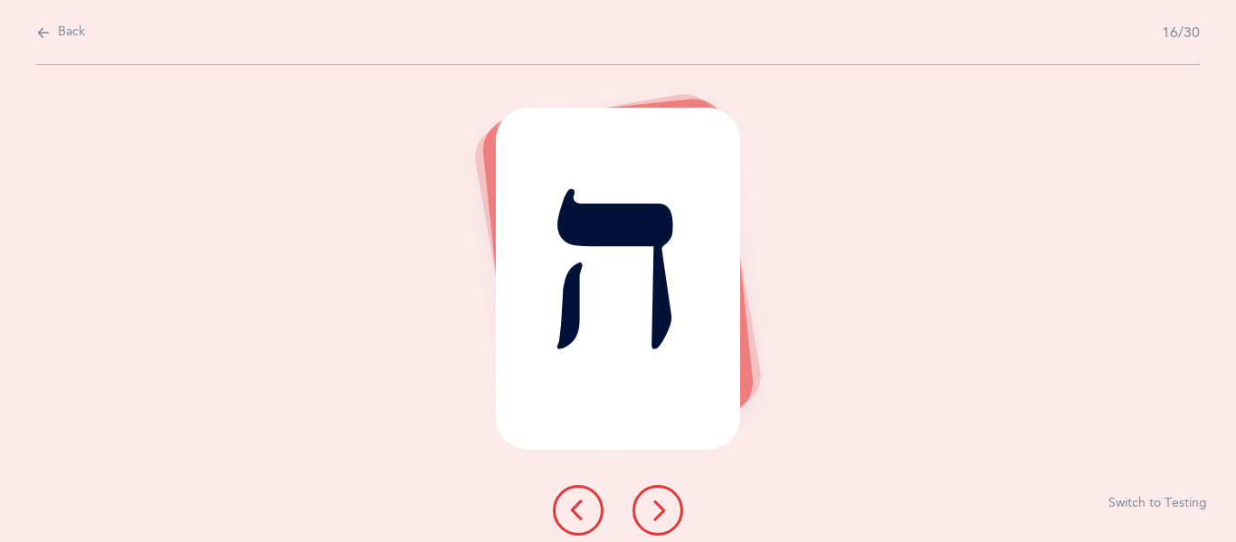
click at [660, 498] on button at bounding box center [657, 510] width 51 height 51
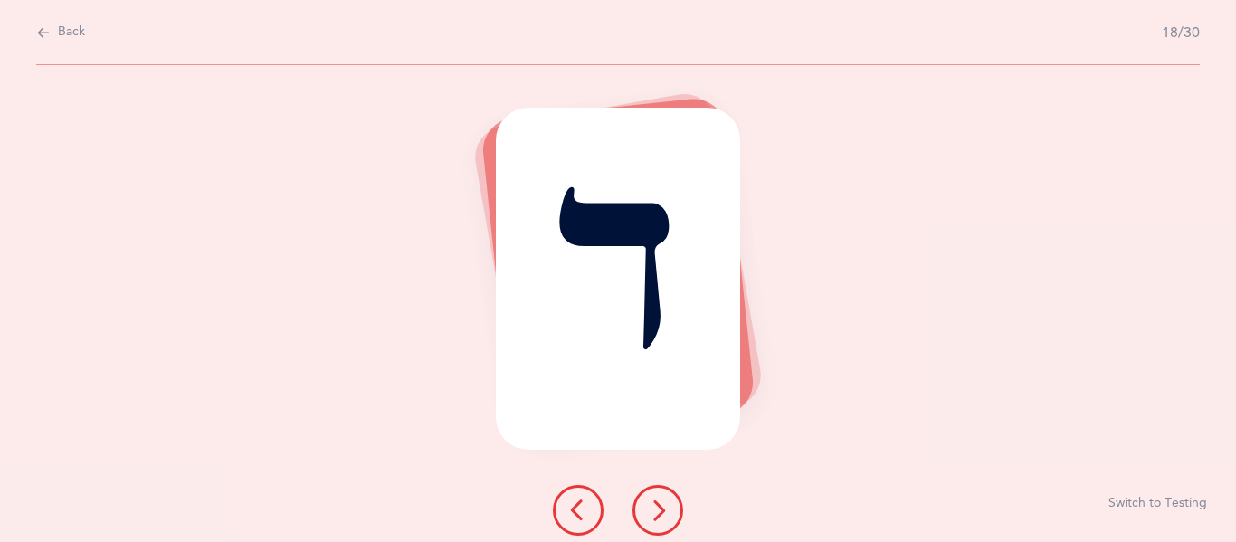
click at [660, 498] on button at bounding box center [657, 510] width 51 height 51
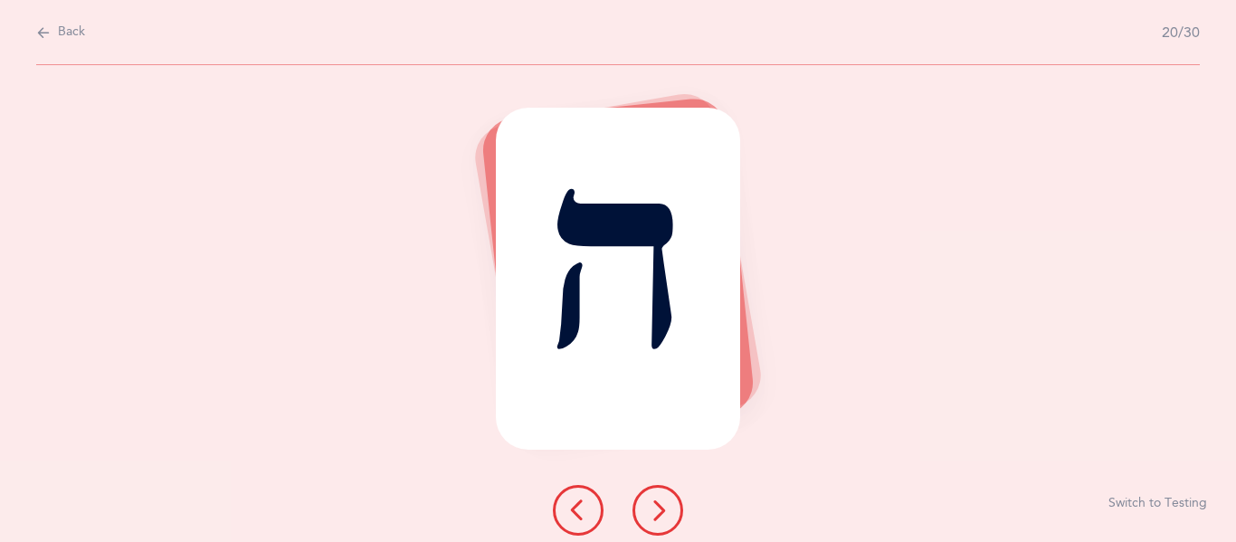
click at [660, 498] on button at bounding box center [657, 510] width 51 height 51
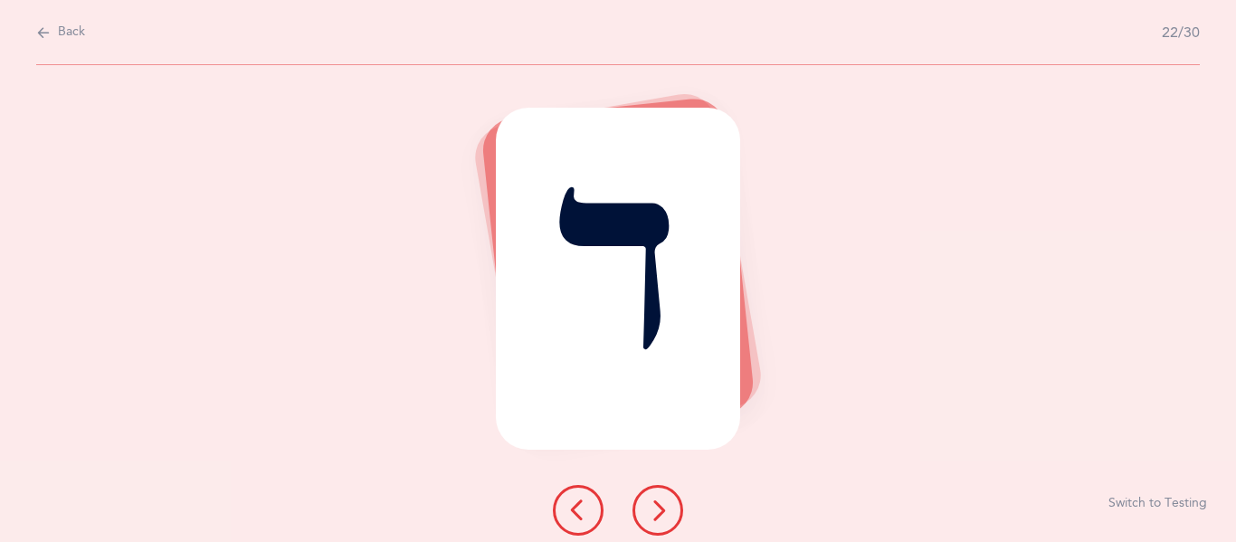
click at [660, 498] on button at bounding box center [657, 510] width 51 height 51
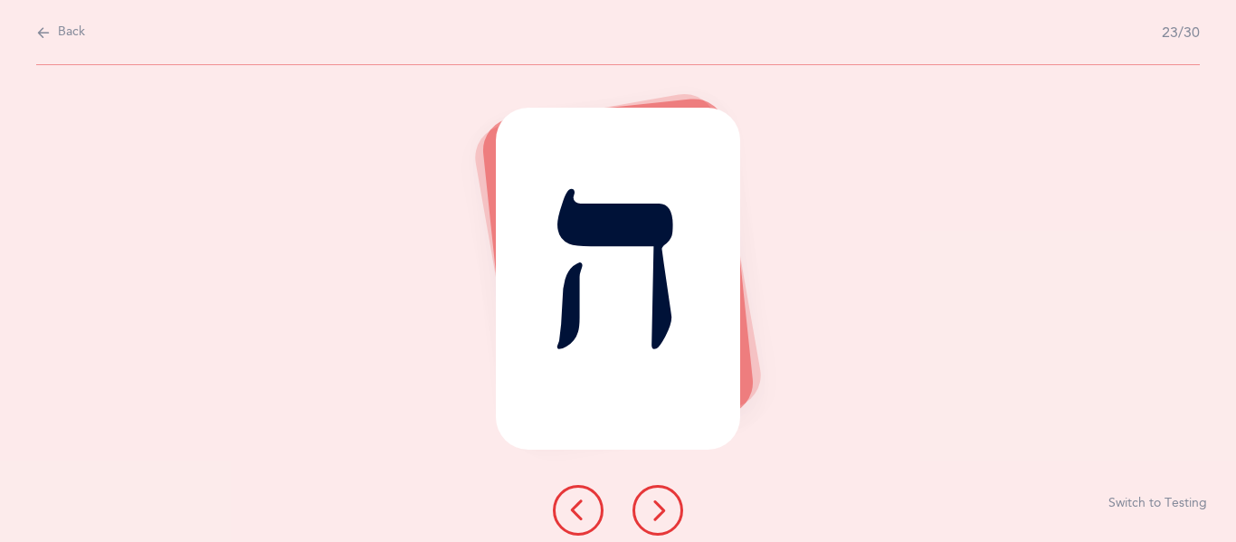
click at [660, 498] on button at bounding box center [657, 510] width 51 height 51
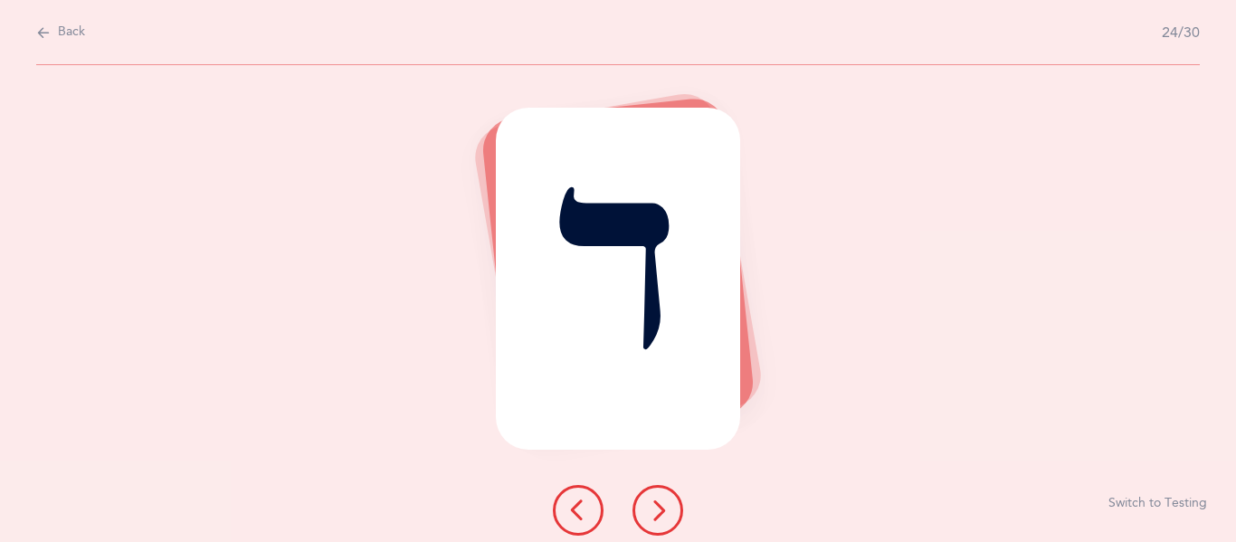
click at [663, 495] on button at bounding box center [657, 510] width 51 height 51
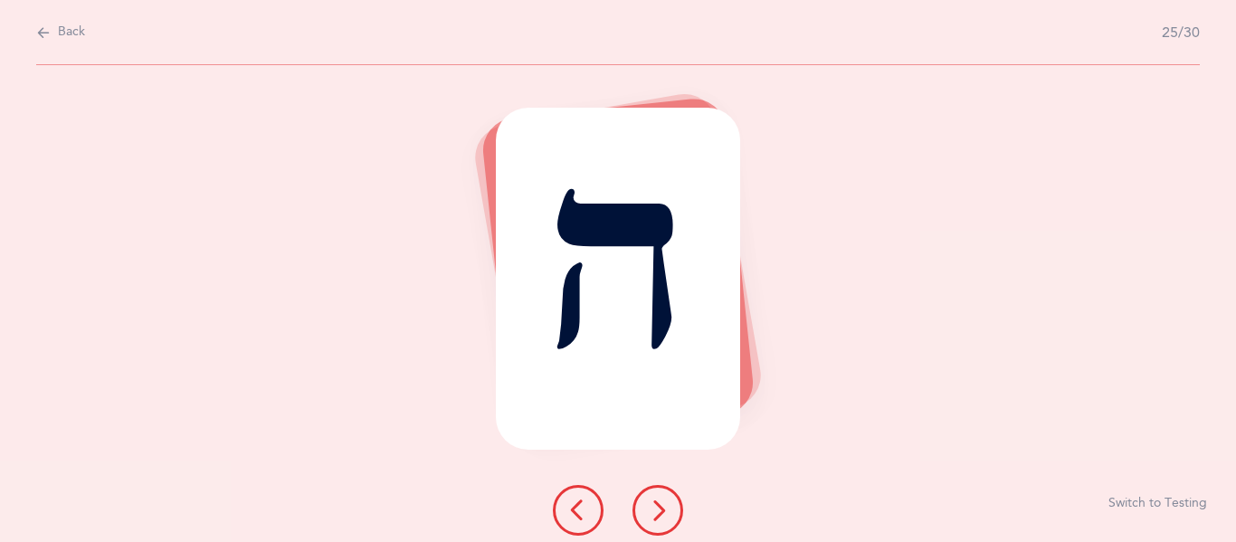
click at [669, 504] on button at bounding box center [657, 510] width 51 height 51
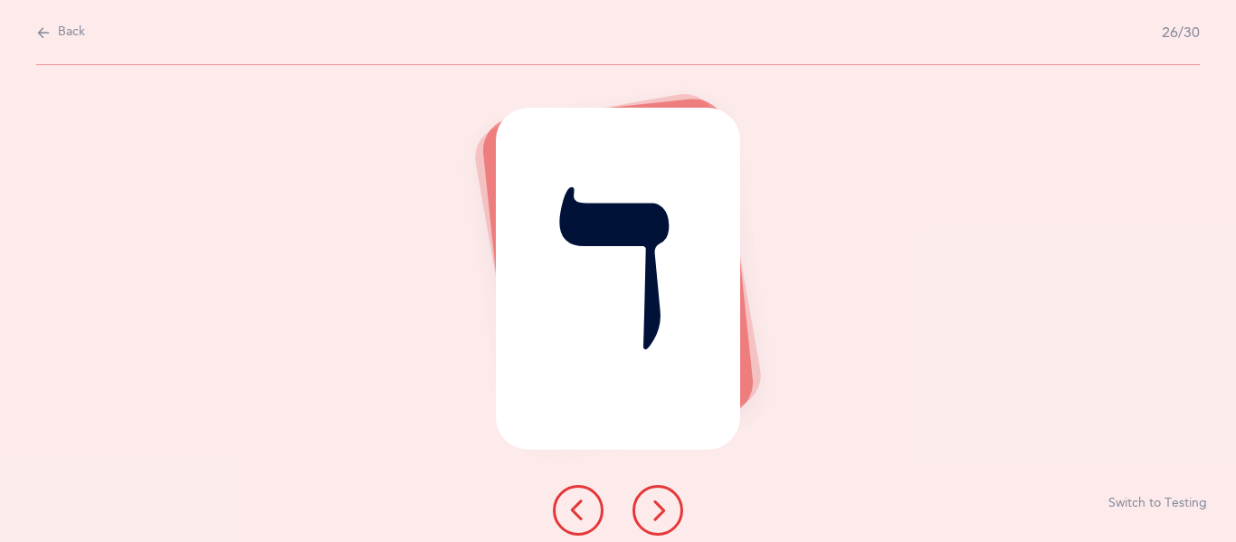
click at [669, 504] on button at bounding box center [657, 510] width 51 height 51
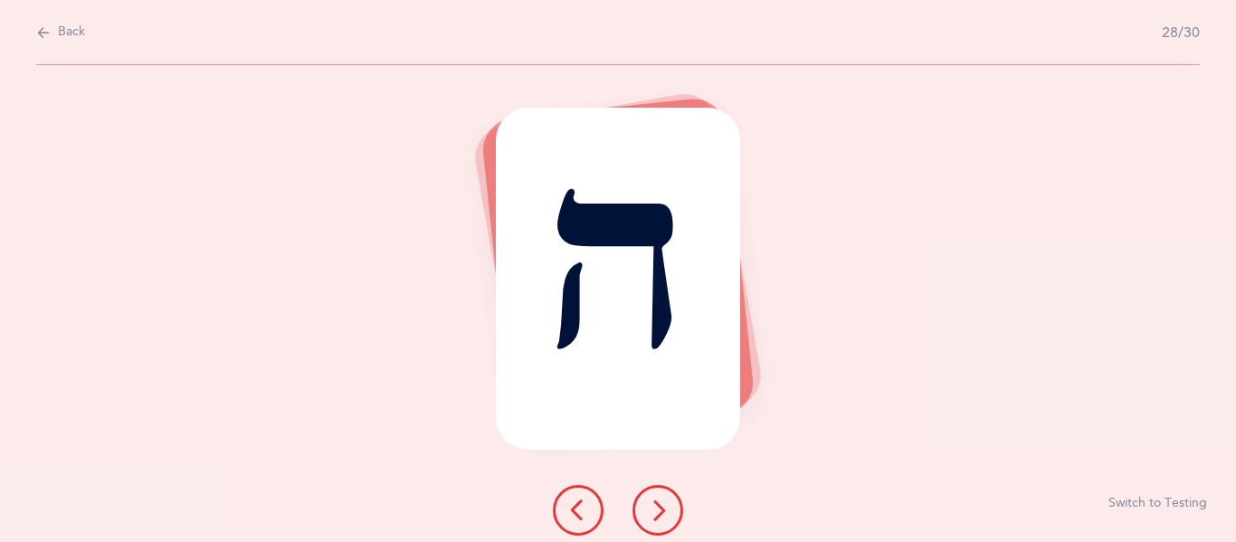
click at [669, 504] on button at bounding box center [657, 510] width 51 height 51
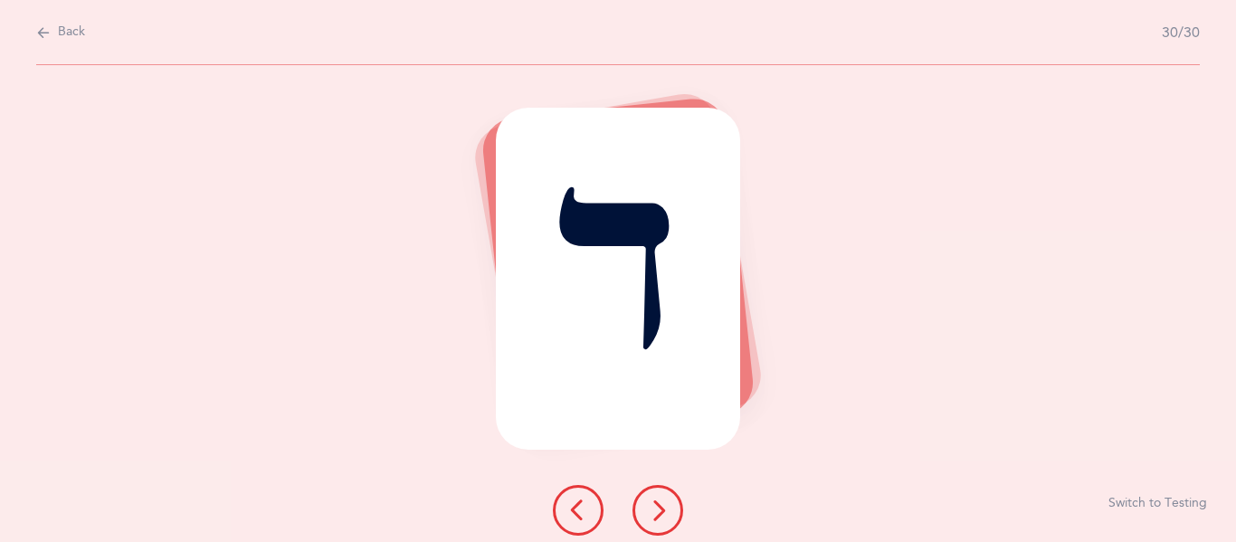
click at [667, 514] on icon at bounding box center [658, 510] width 22 height 22
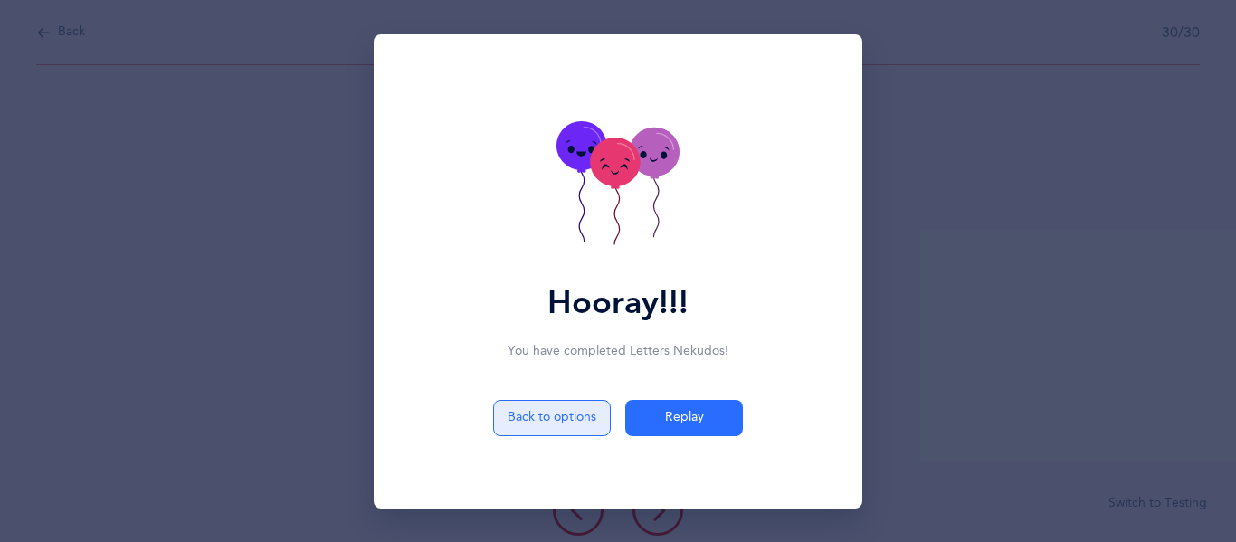
click at [577, 418] on button "Back to options" at bounding box center [552, 418] width 118 height 36
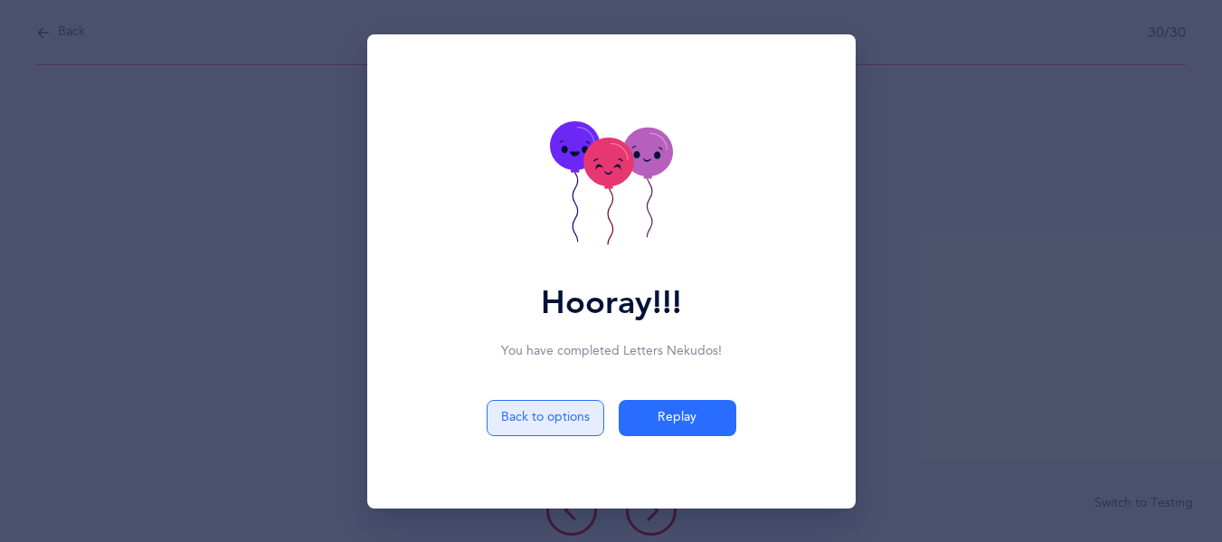
select select "4"
select select "single"
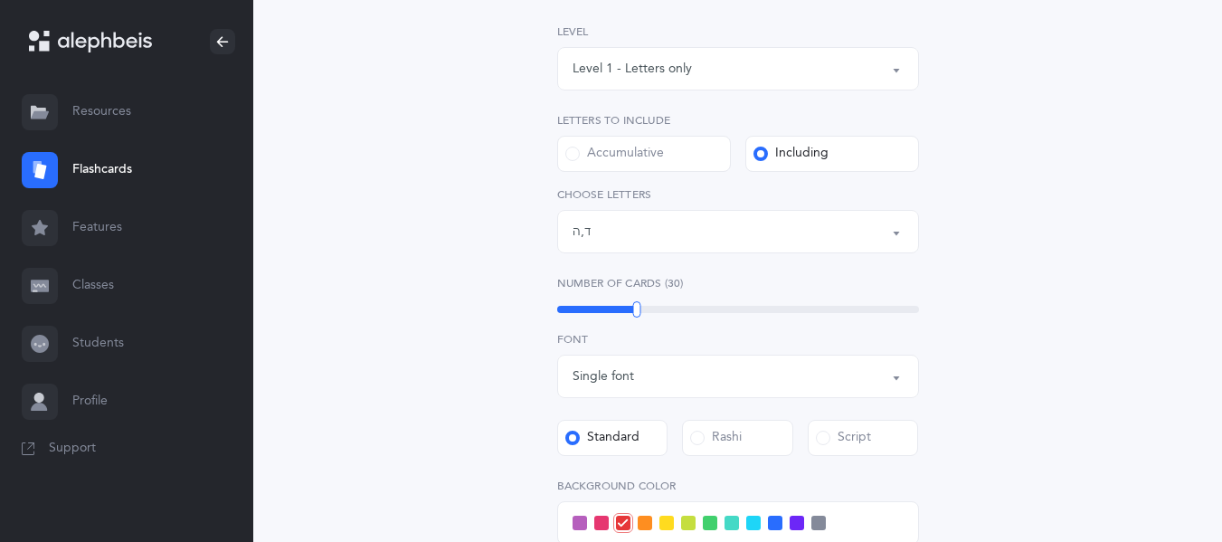
scroll to position [268, 0]
click at [632, 246] on div "Letters: ד , ה" at bounding box center [738, 232] width 331 height 31
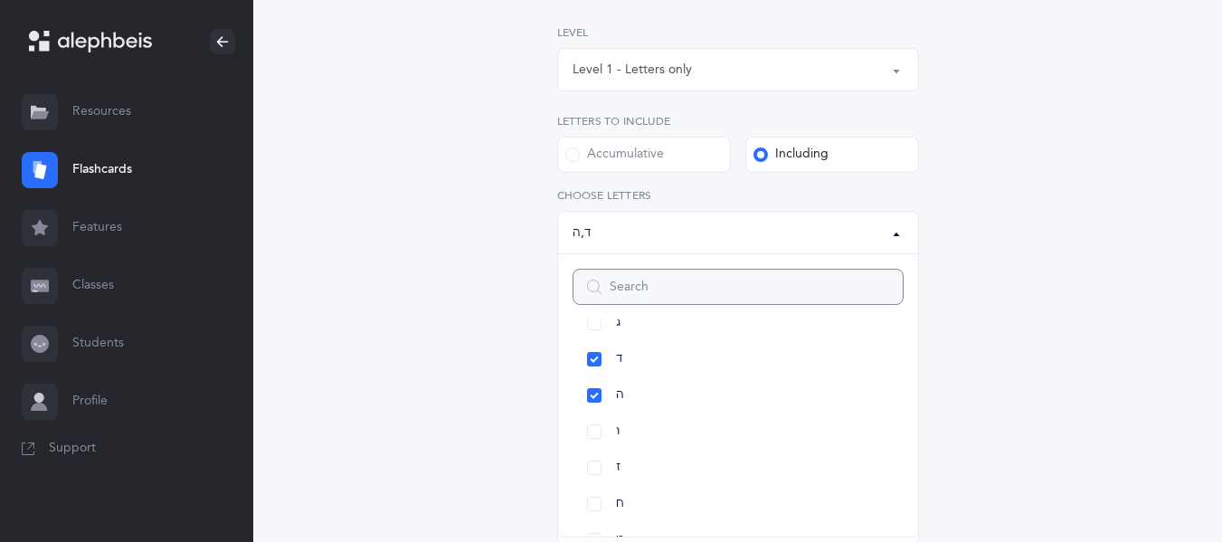
scroll to position [173, 0]
click at [633, 404] on link "ה" at bounding box center [738, 396] width 331 height 36
click at [622, 367] on span "ד" at bounding box center [619, 360] width 6 height 16
click at [645, 441] on link "ו" at bounding box center [738, 432] width 331 height 36
select select "6"
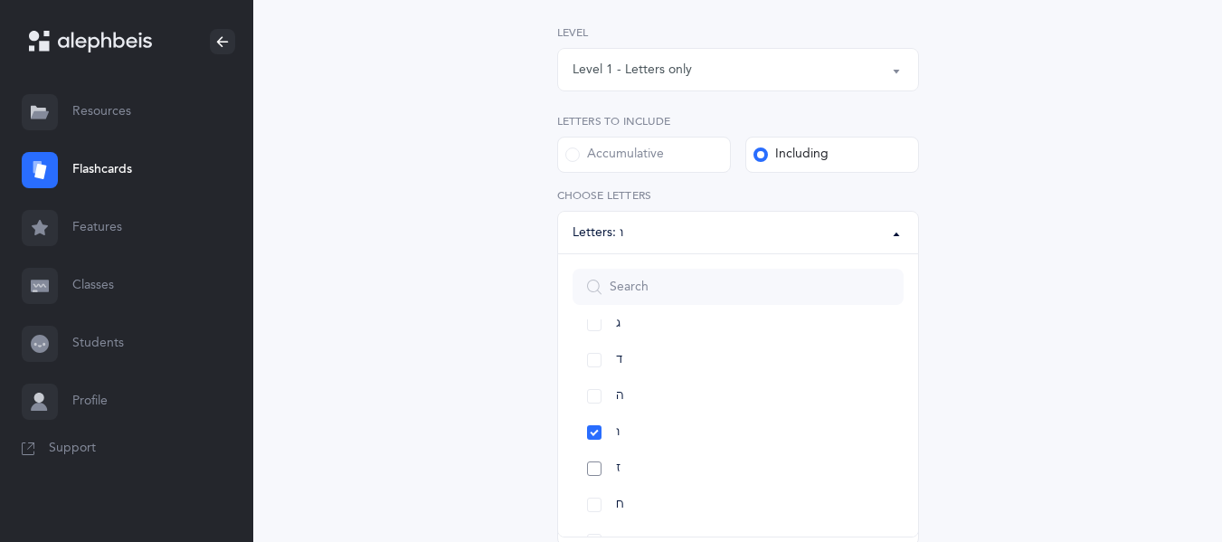
click at [645, 461] on link "ז" at bounding box center [738, 469] width 331 height 36
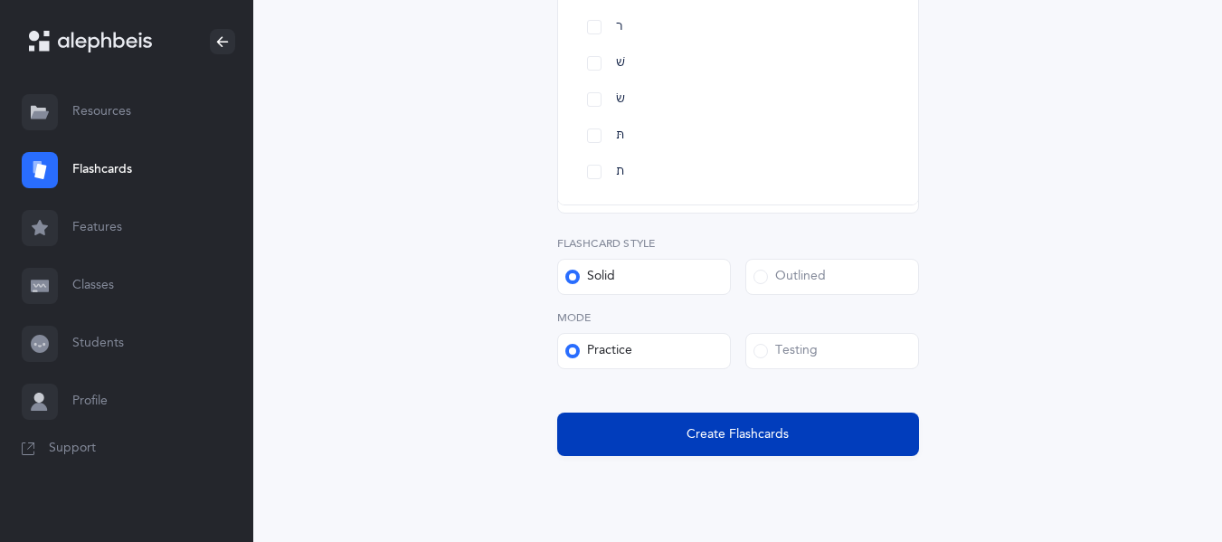
scroll to position [601, 0]
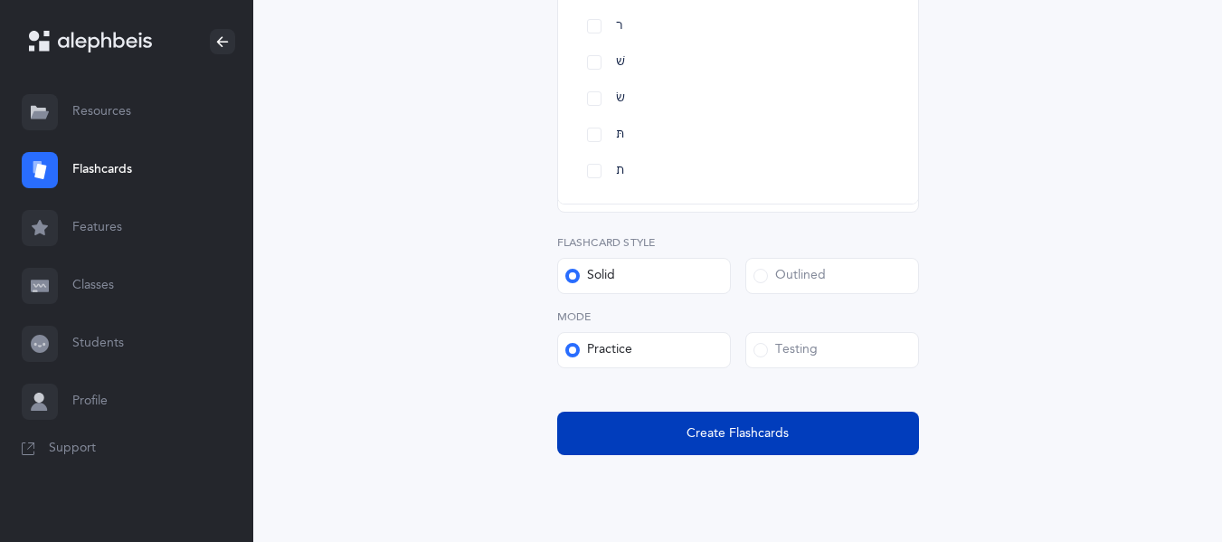
click at [742, 433] on span "Create Flashcards" at bounding box center [738, 433] width 102 height 19
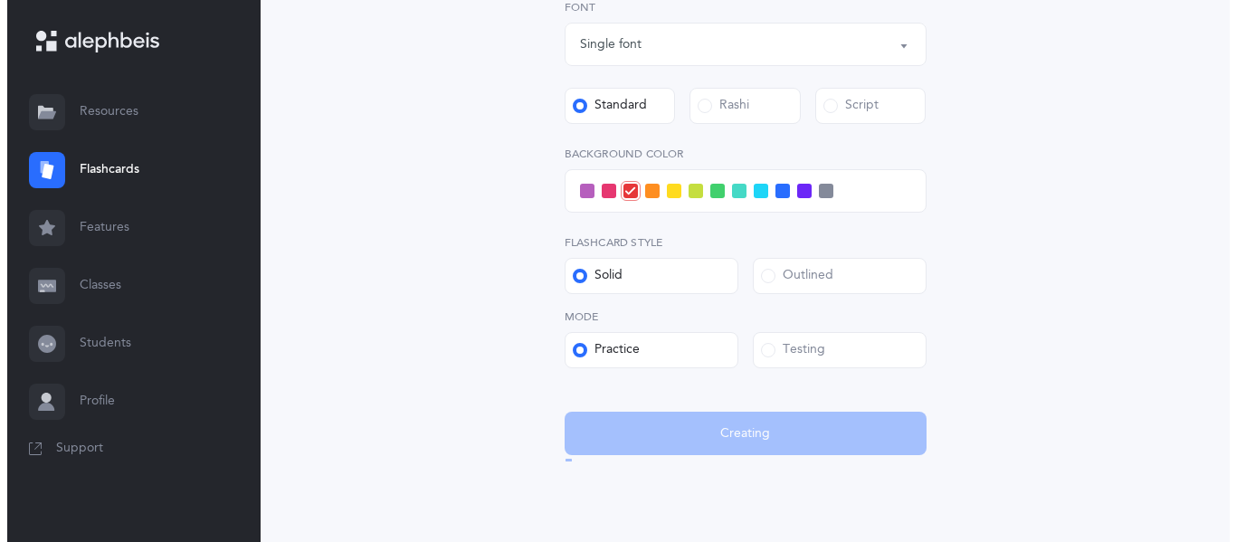
scroll to position [0, 0]
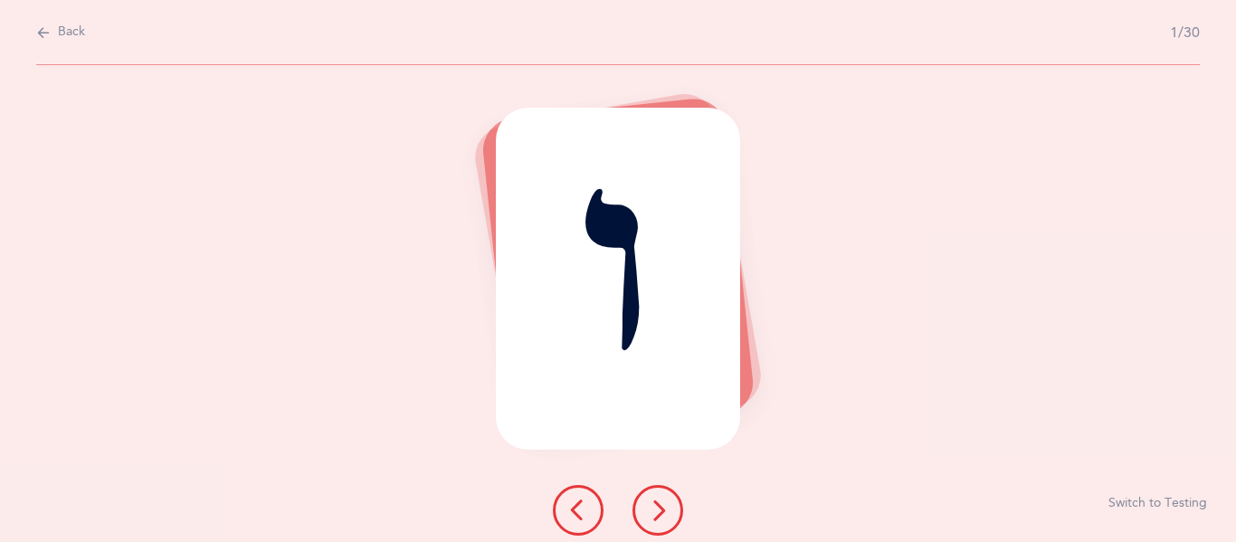
click at [666, 505] on icon at bounding box center [658, 510] width 22 height 22
drag, startPoint x: 591, startPoint y: 500, endPoint x: 586, endPoint y: 486, distance: 15.2
click at [586, 486] on button at bounding box center [578, 510] width 51 height 51
click at [660, 524] on button at bounding box center [657, 510] width 51 height 51
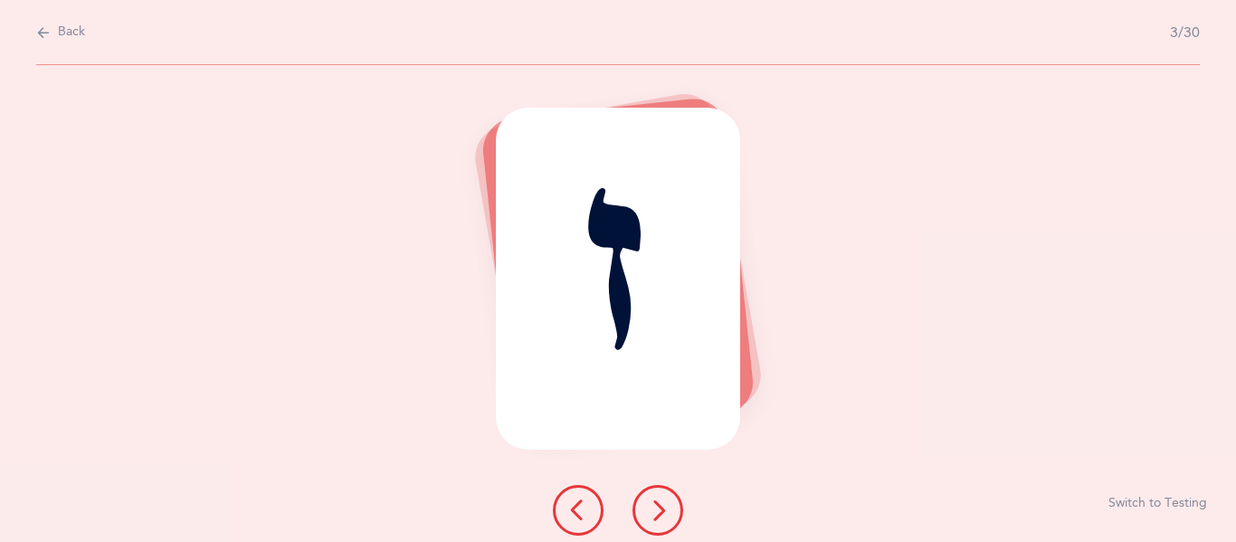
click at [660, 524] on button at bounding box center [657, 510] width 51 height 51
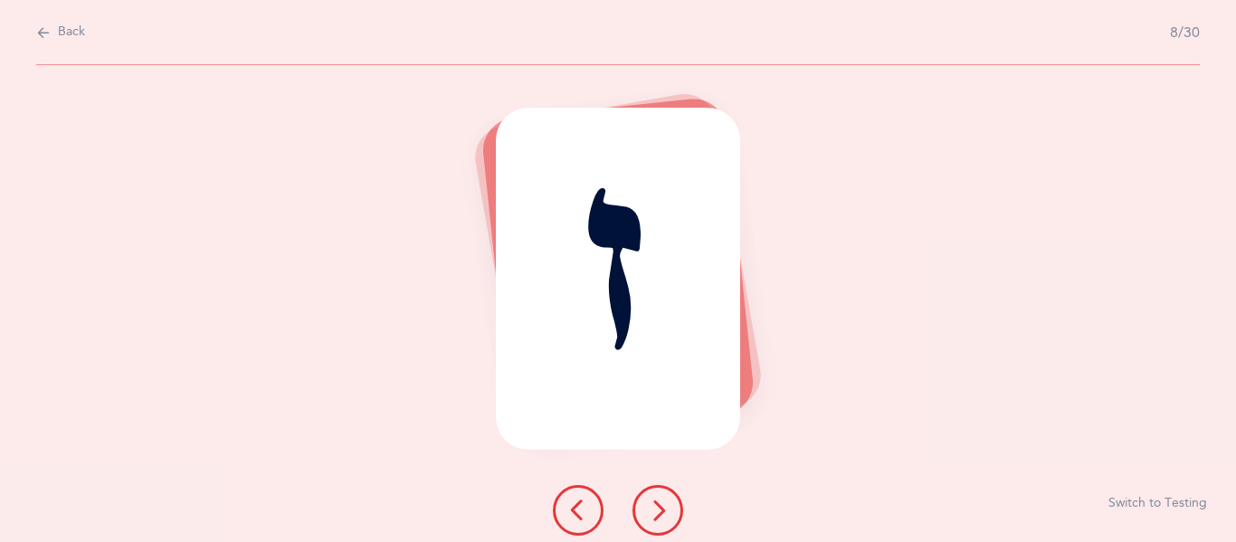
click at [660, 523] on button at bounding box center [657, 510] width 51 height 51
click at [660, 521] on button at bounding box center [657, 510] width 51 height 51
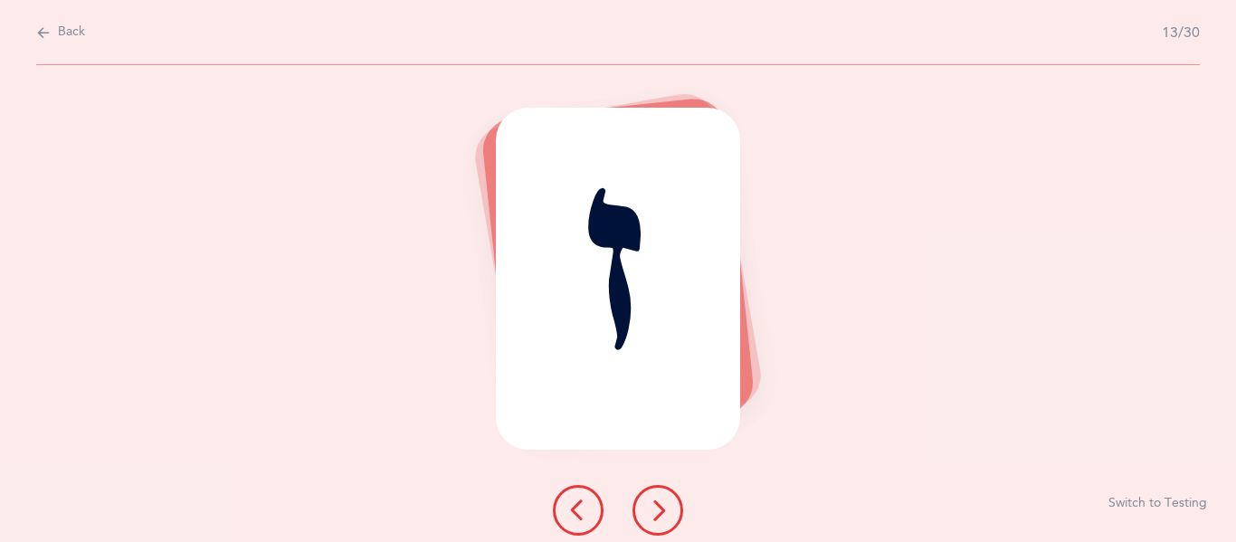
click at [660, 521] on button at bounding box center [657, 510] width 51 height 51
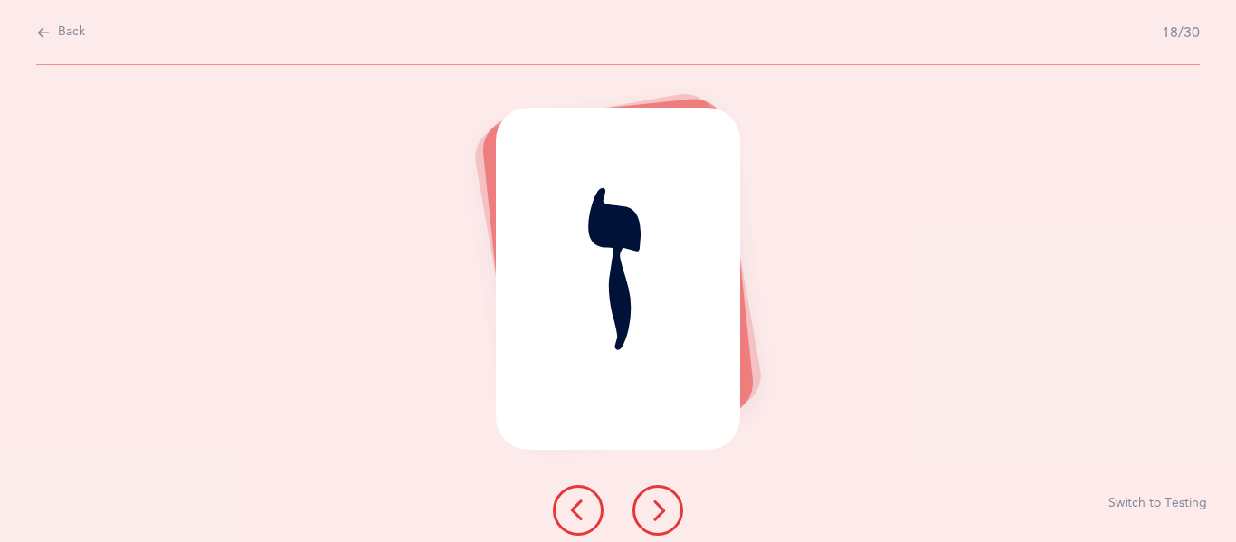
click at [660, 521] on button at bounding box center [657, 510] width 51 height 51
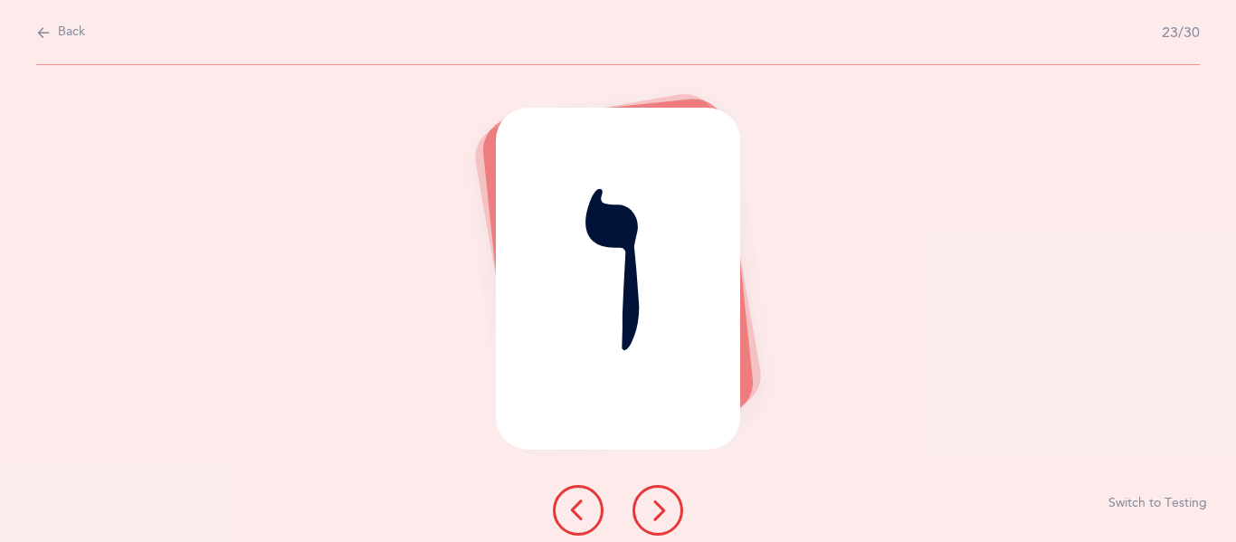
click at [660, 521] on button at bounding box center [657, 510] width 51 height 51
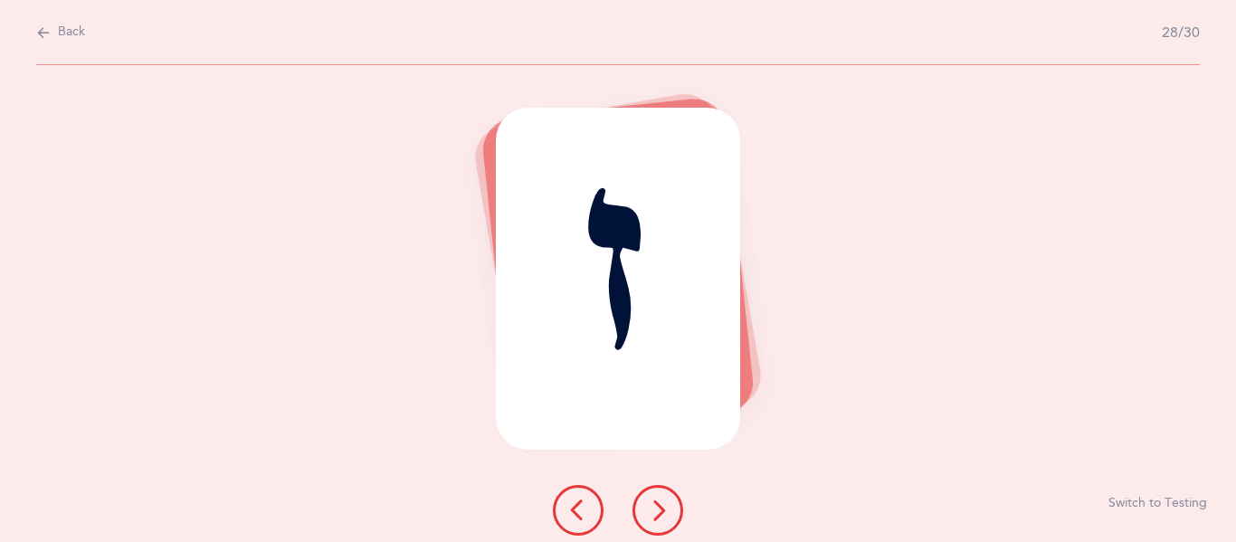
click at [660, 521] on button at bounding box center [657, 510] width 51 height 51
